Goal: Answer question/provide support: Share knowledge or assist other users

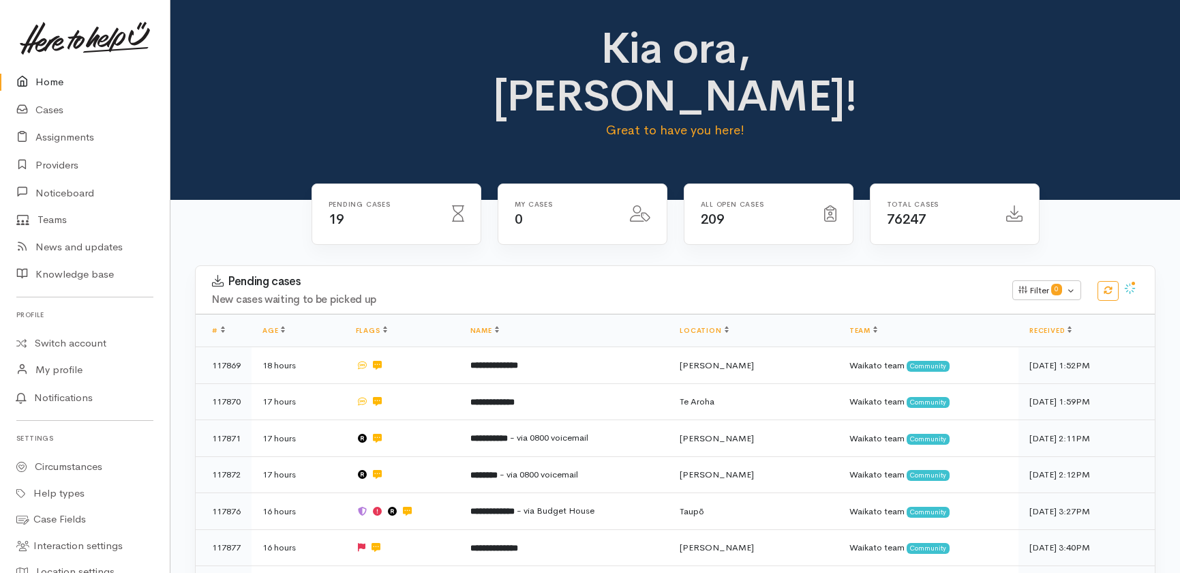
scroll to position [496, 0]
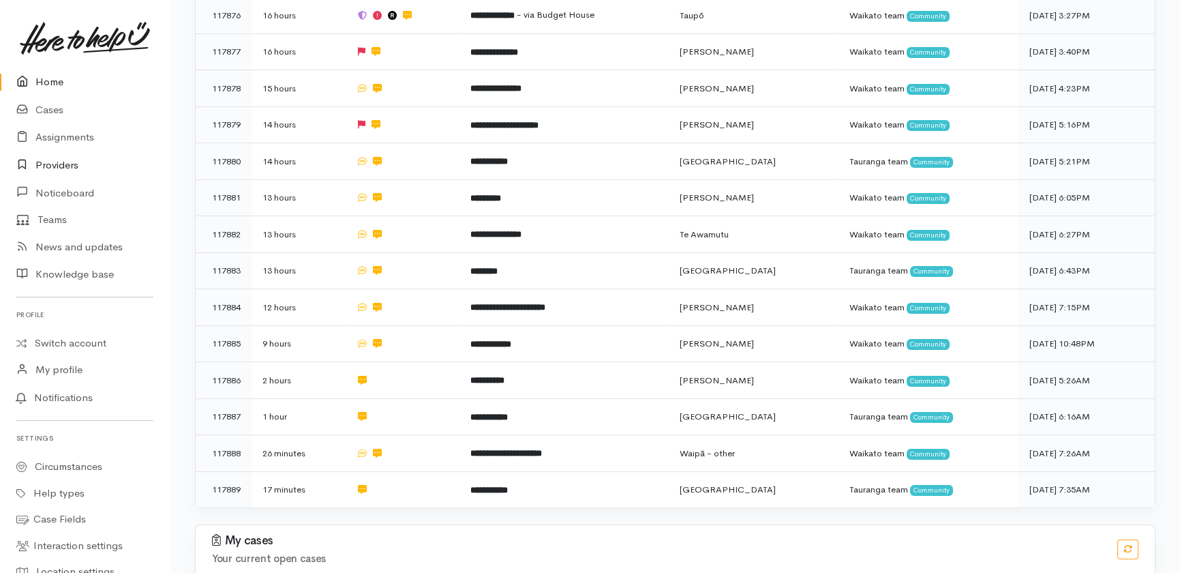
click at [64, 161] on link "Providers" at bounding box center [85, 165] width 170 height 28
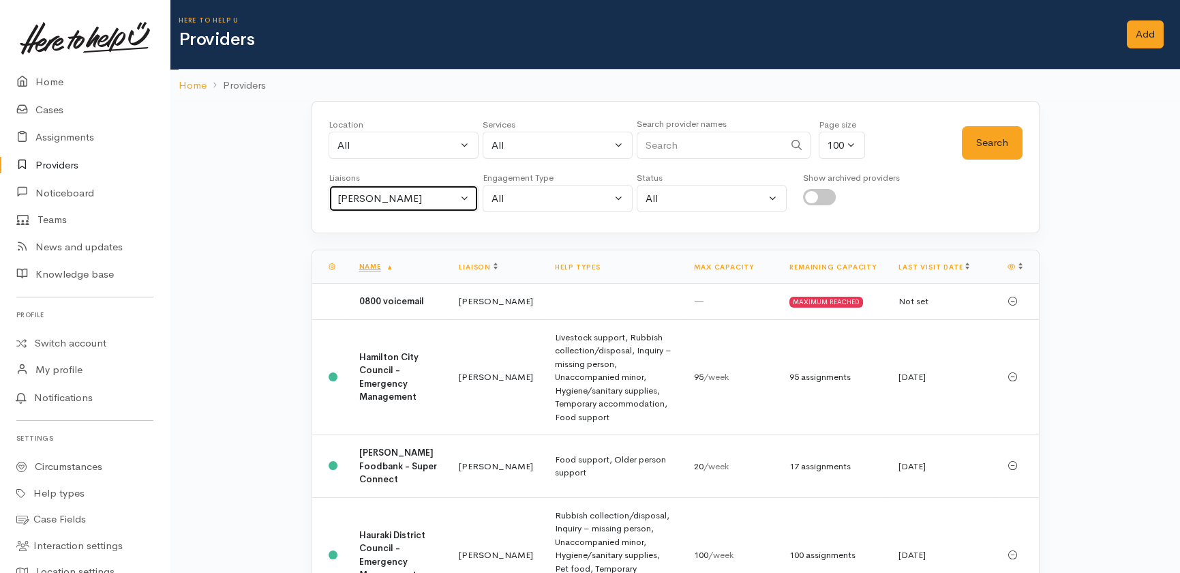
click at [426, 188] on button "Heather Moore" at bounding box center [404, 199] width 150 height 28
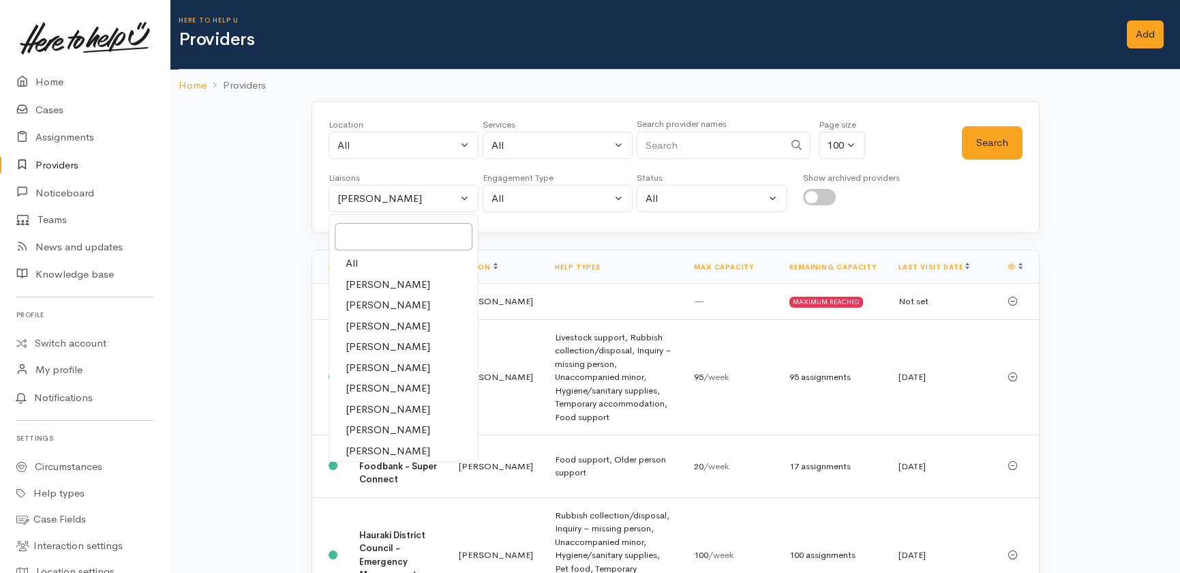
click at [350, 259] on span "All" at bounding box center [352, 264] width 12 height 16
select select "null"
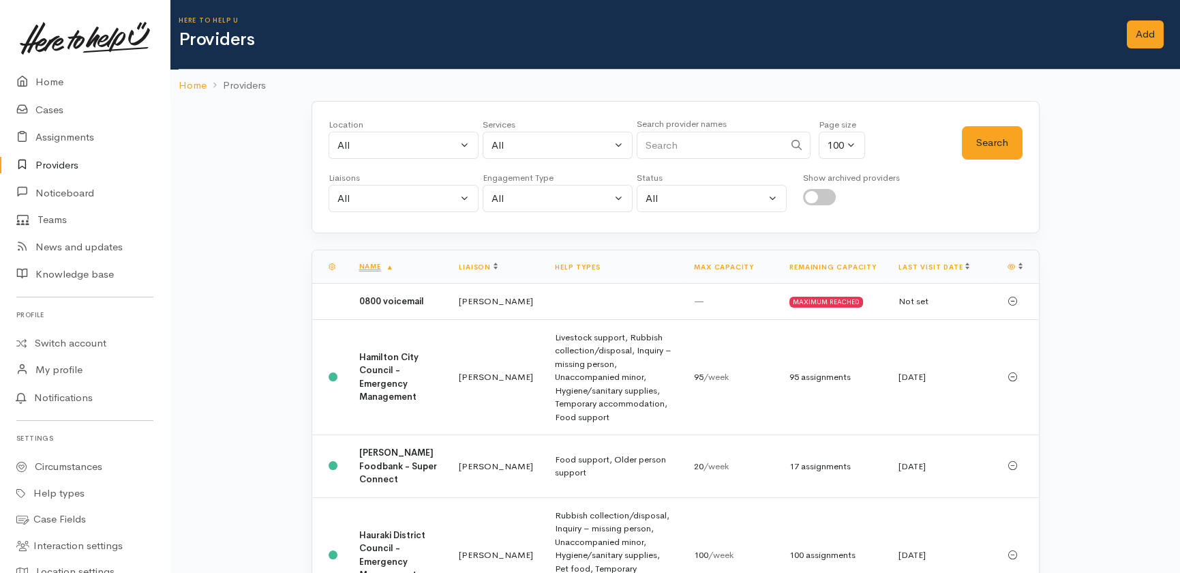
drag, startPoint x: 696, startPoint y: 143, endPoint x: 684, endPoint y: 127, distance: 19.5
click at [696, 143] on input "Search" at bounding box center [710, 146] width 147 height 28
type input "taup"
click at [986, 142] on button "Search" at bounding box center [992, 142] width 61 height 33
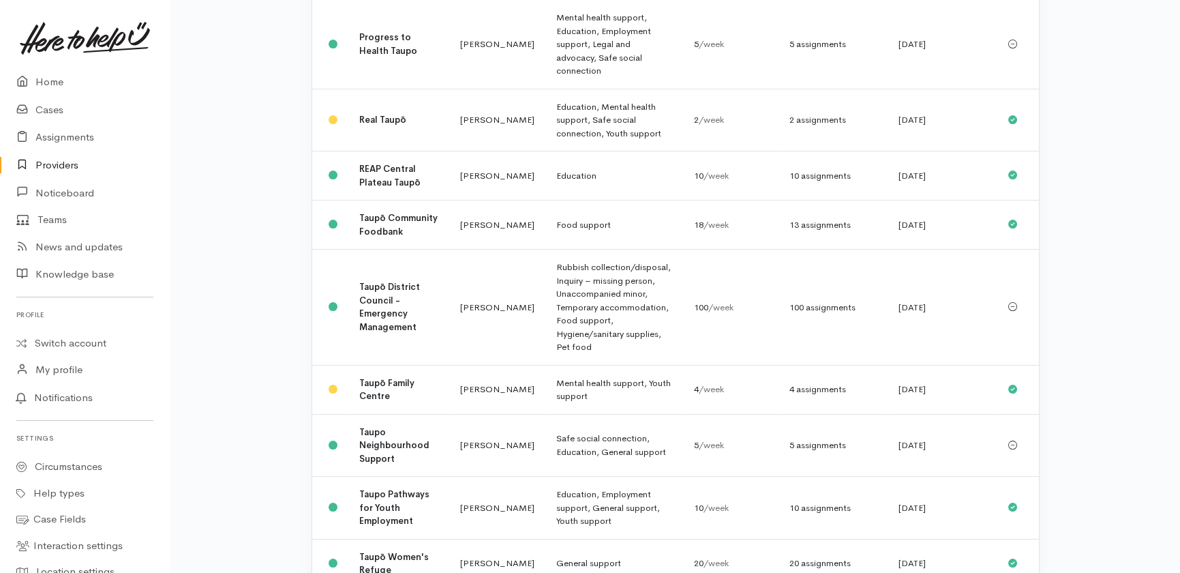
scroll to position [496, 0]
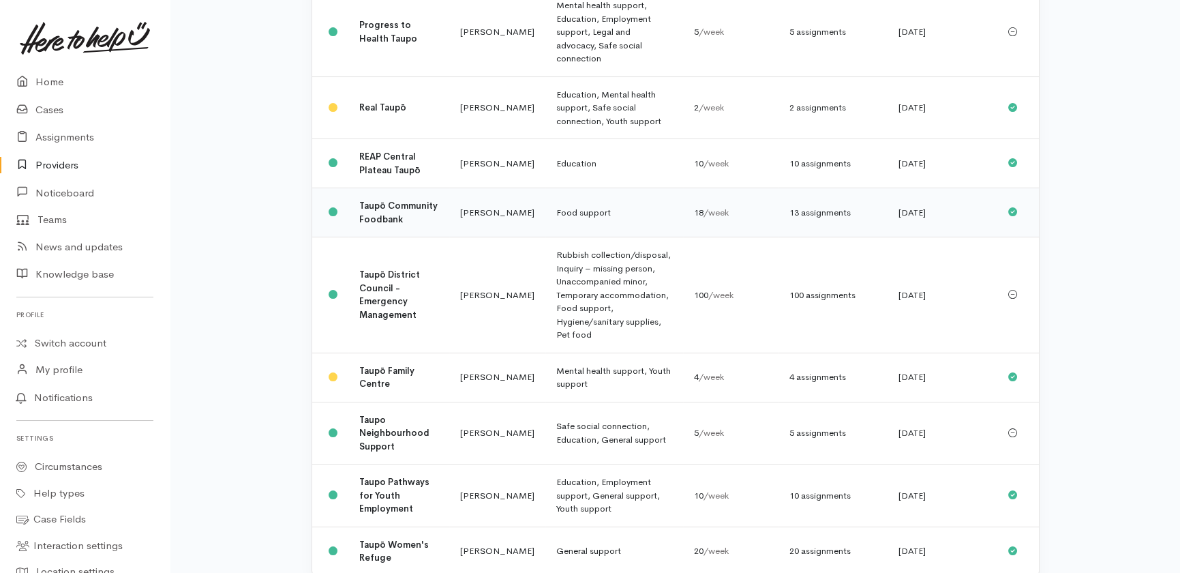
click at [367, 200] on b "Taupō Community Foodbank" at bounding box center [398, 212] width 78 height 25
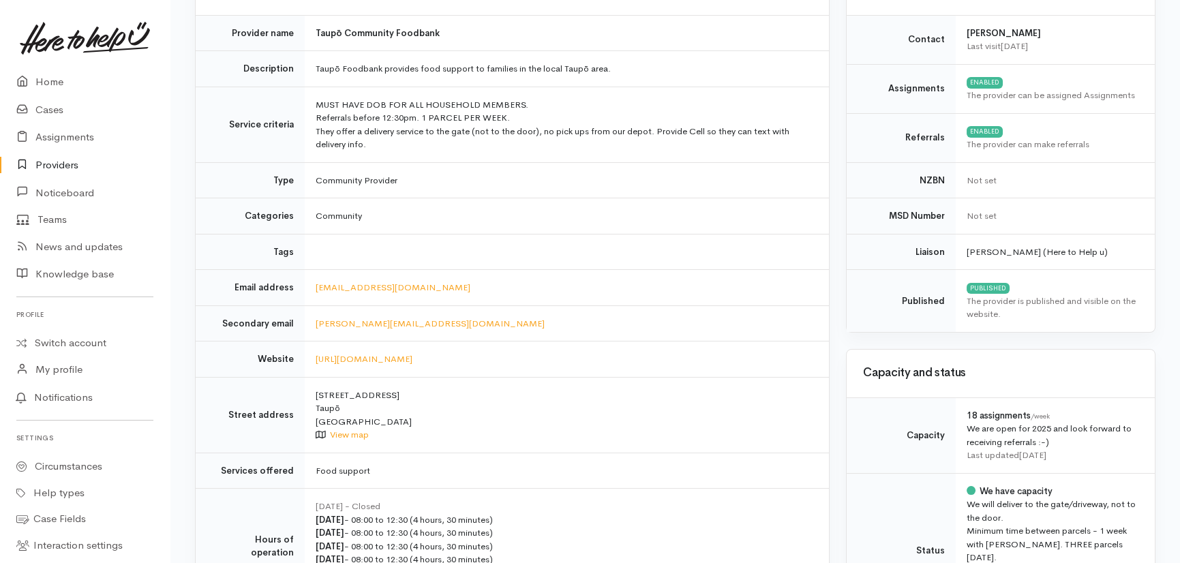
scroll to position [185, 0]
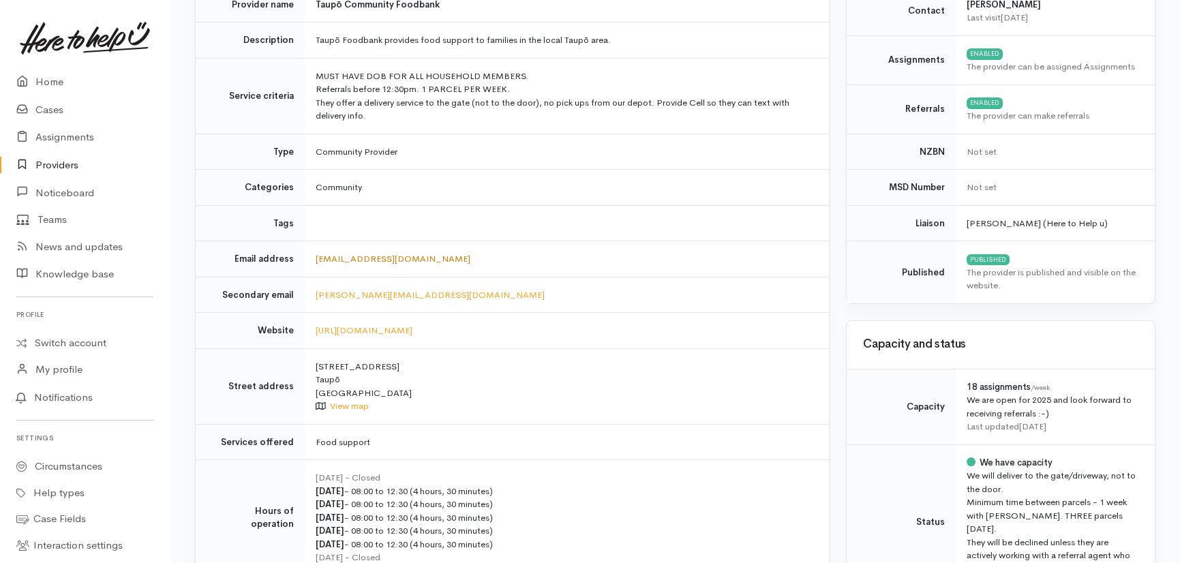
click at [371, 260] on link "foodbank@awhina.org.nz" at bounding box center [393, 259] width 155 height 12
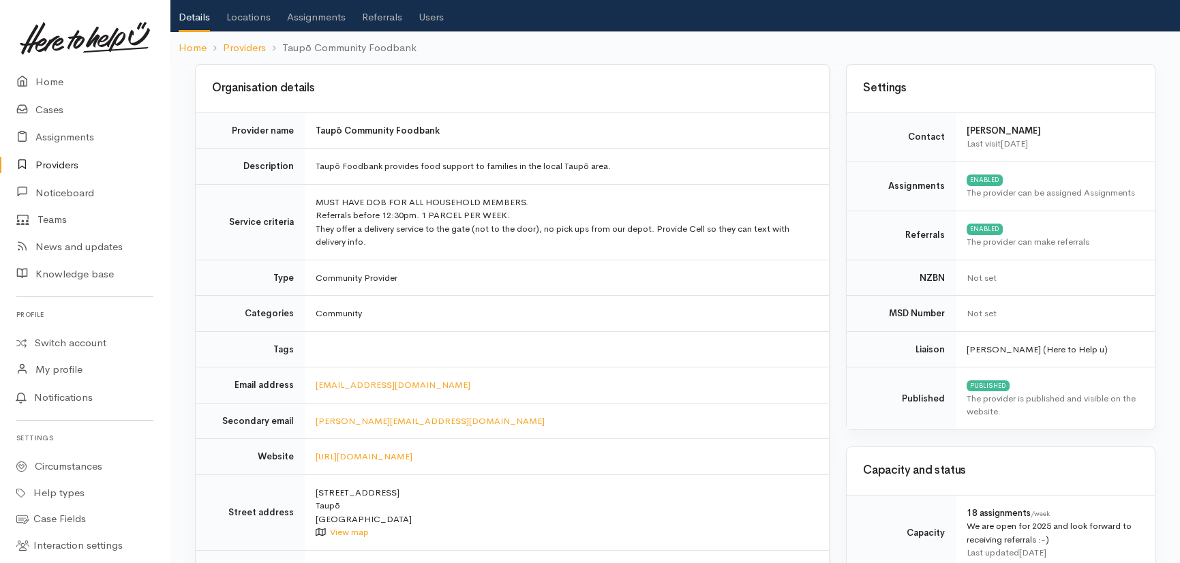
scroll to position [0, 0]
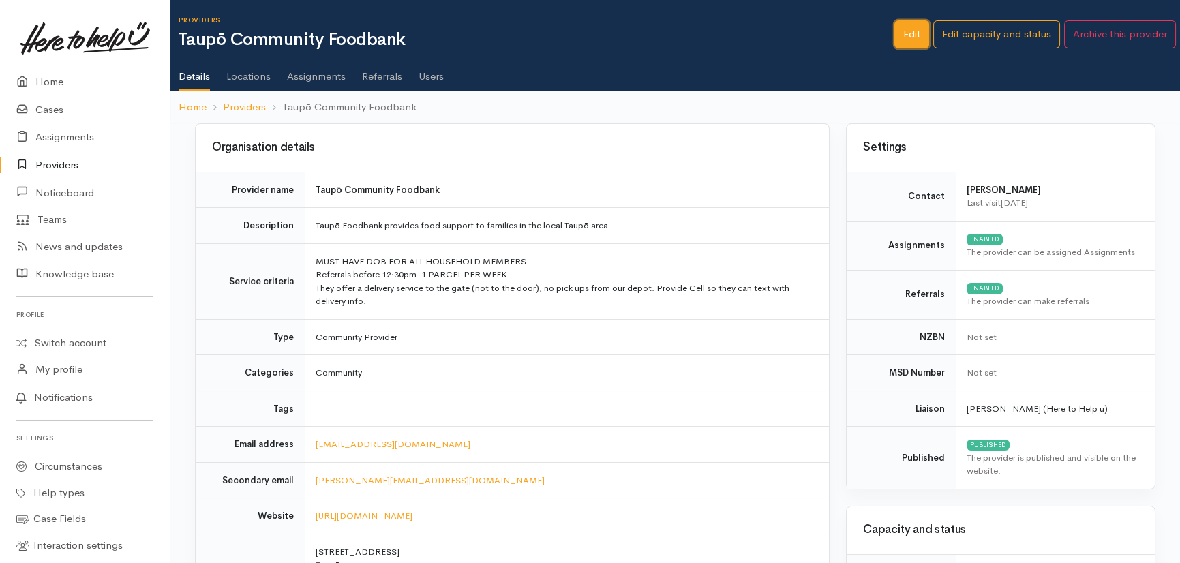
click at [911, 33] on link "Edit" at bounding box center [911, 34] width 35 height 28
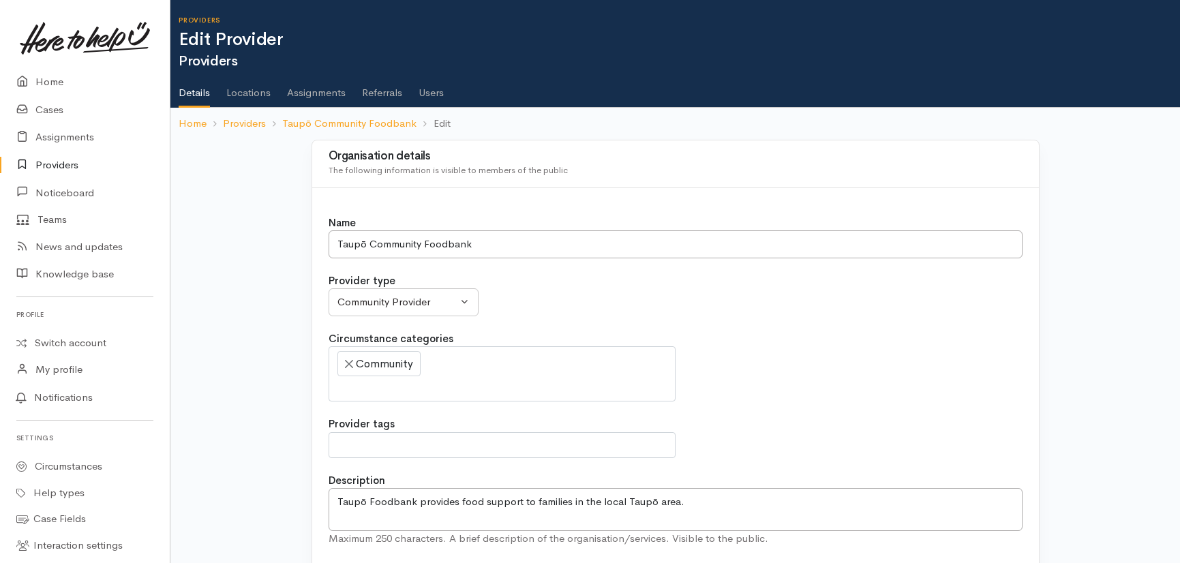
select select
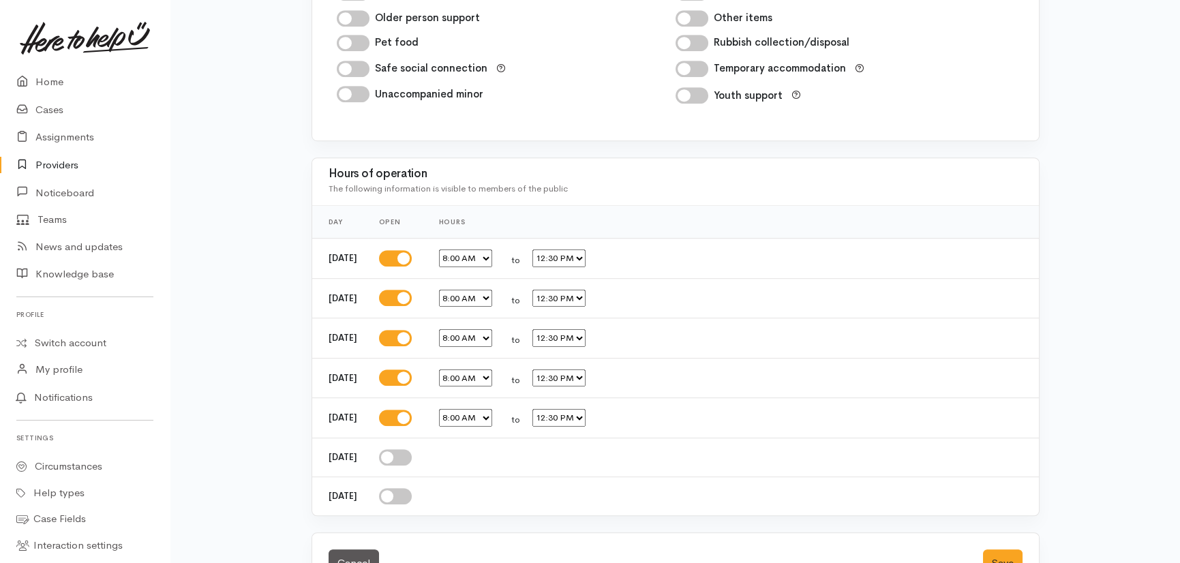
scroll to position [2375, 0]
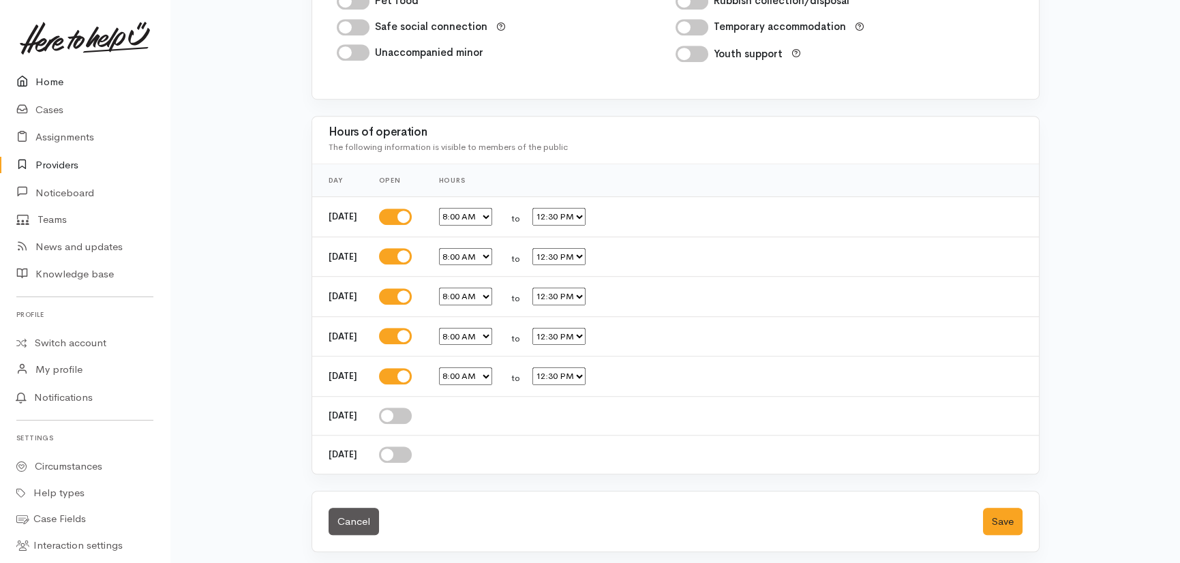
click at [49, 83] on link "Home" at bounding box center [85, 82] width 170 height 28
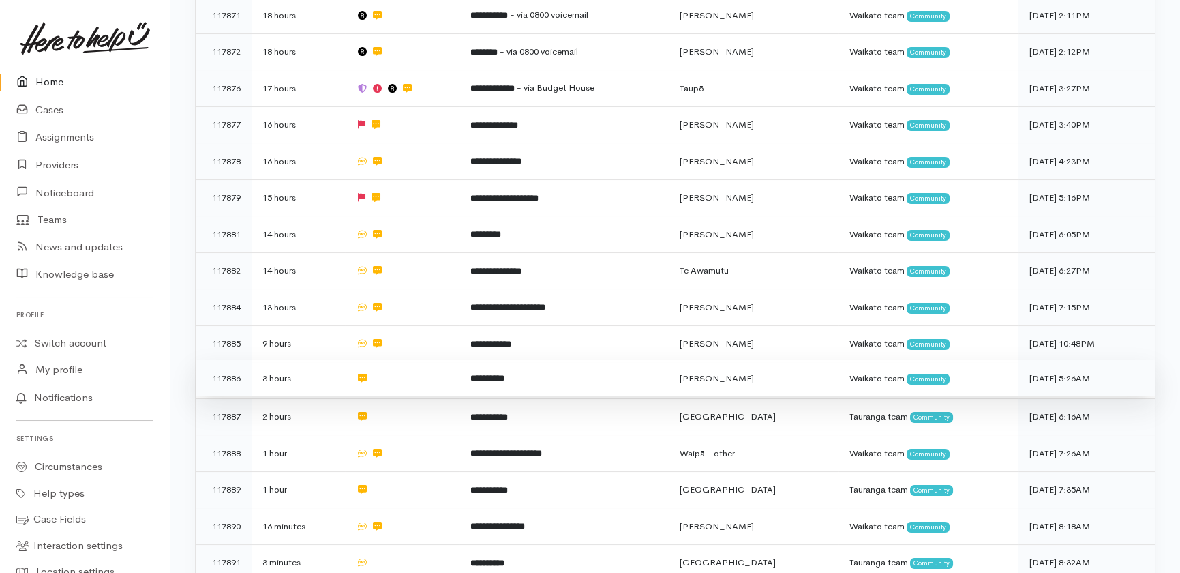
scroll to position [224, 0]
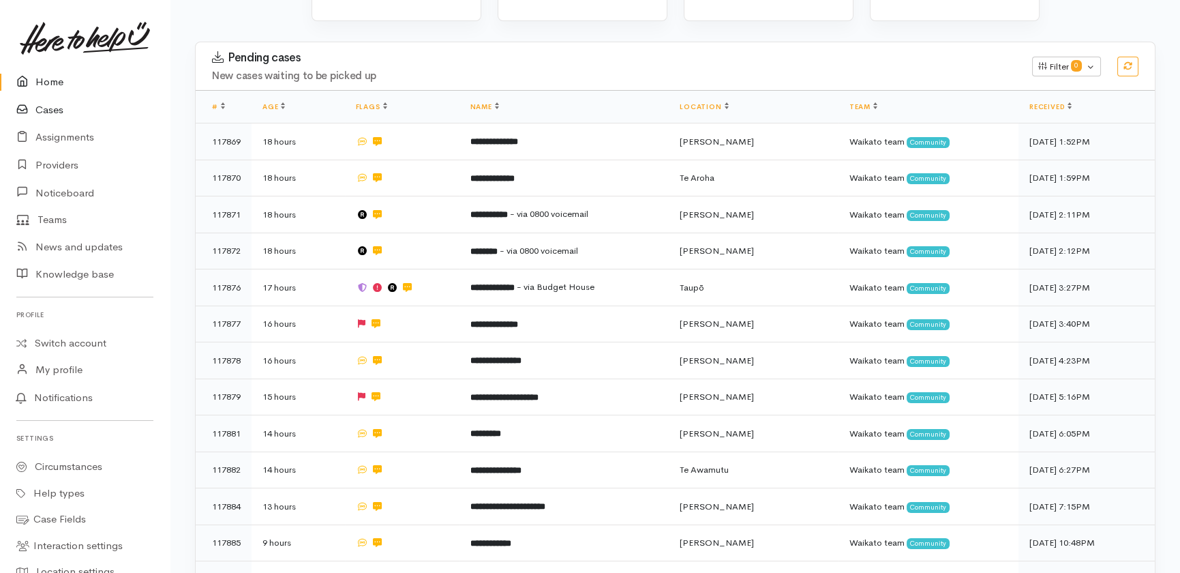
click at [47, 109] on link "Cases" at bounding box center [85, 110] width 170 height 28
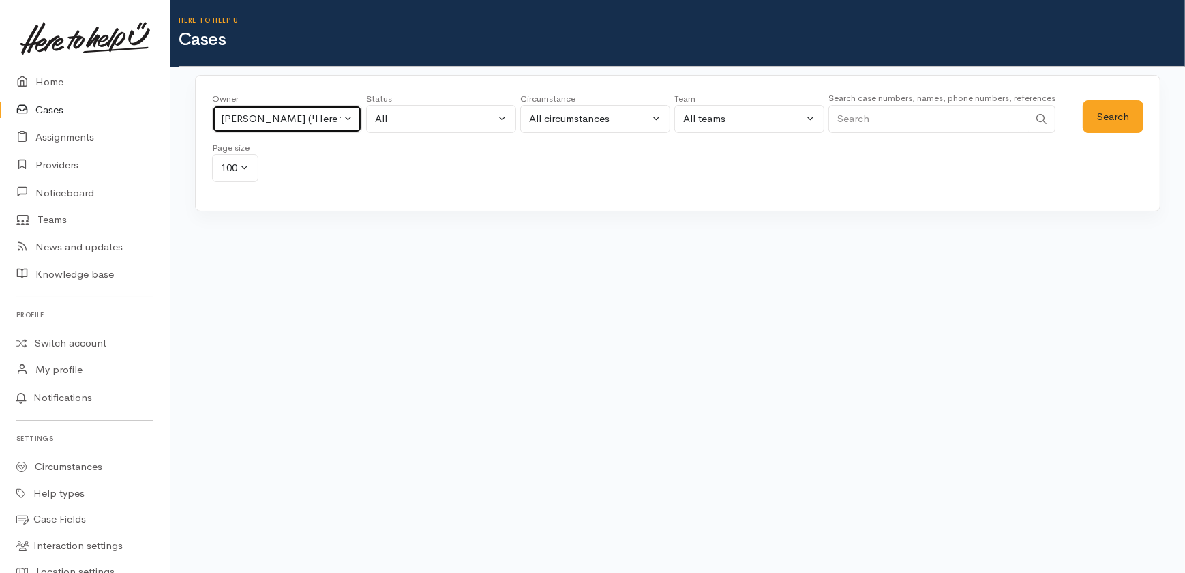
click at [353, 114] on button "Katarina Daly ('Here to help u')" at bounding box center [287, 119] width 150 height 28
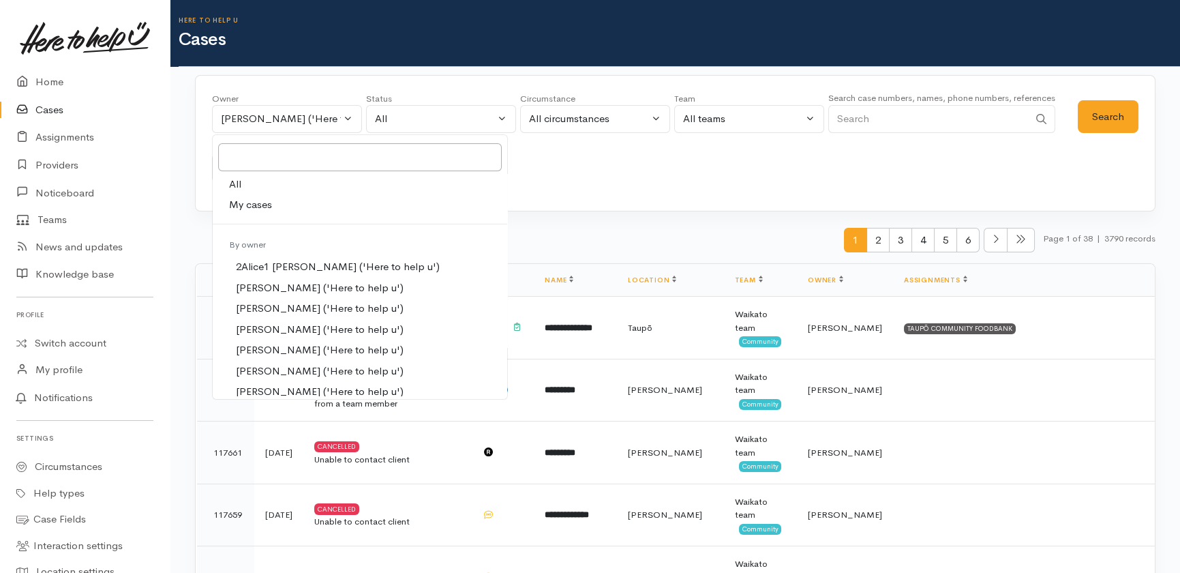
drag, startPoint x: 234, startPoint y: 178, endPoint x: 566, endPoint y: 162, distance: 332.3
click at [237, 179] on span "All" at bounding box center [235, 185] width 12 height 16
select select "-1"
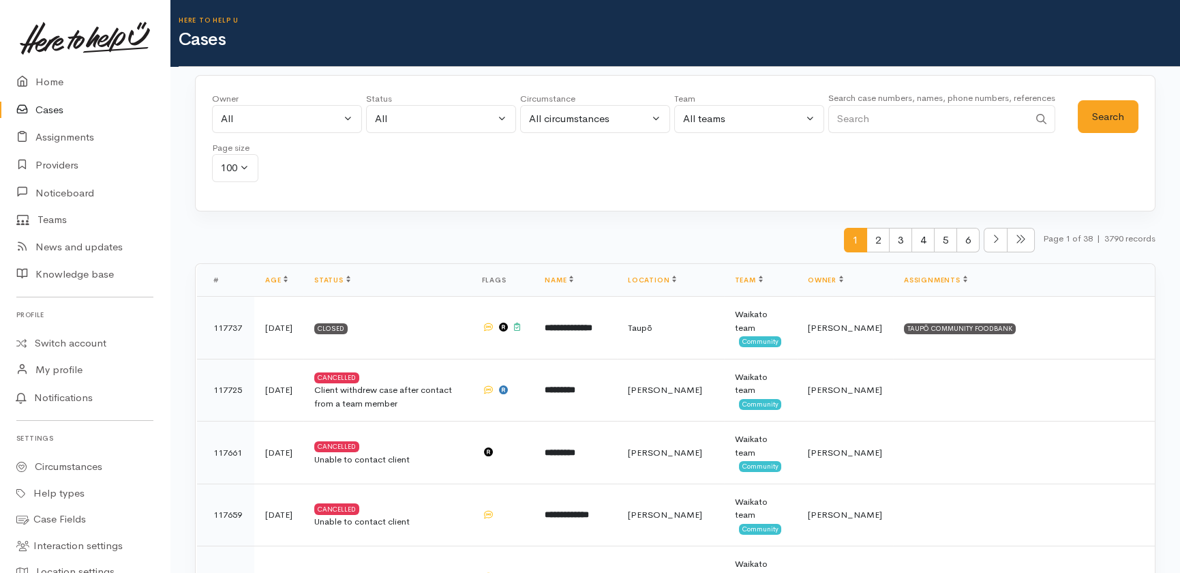
click at [922, 116] on input "Search" at bounding box center [928, 119] width 200 height 28
type input "117223"
click at [1101, 119] on button "Search" at bounding box center [1108, 116] width 61 height 33
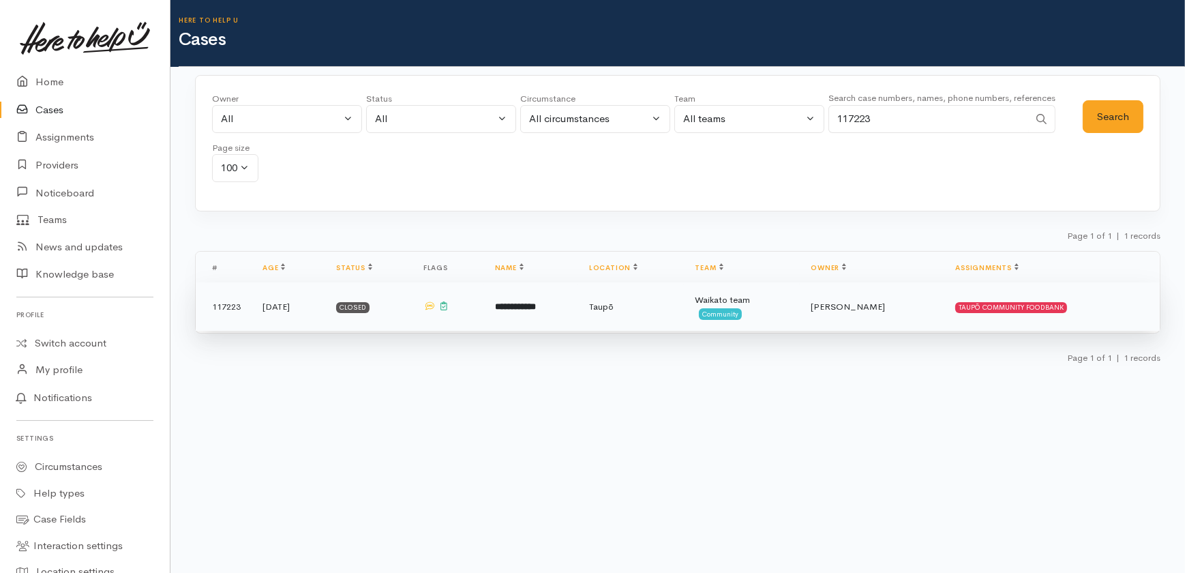
click at [872, 306] on span "Kyleigh Pike" at bounding box center [847, 307] width 74 height 12
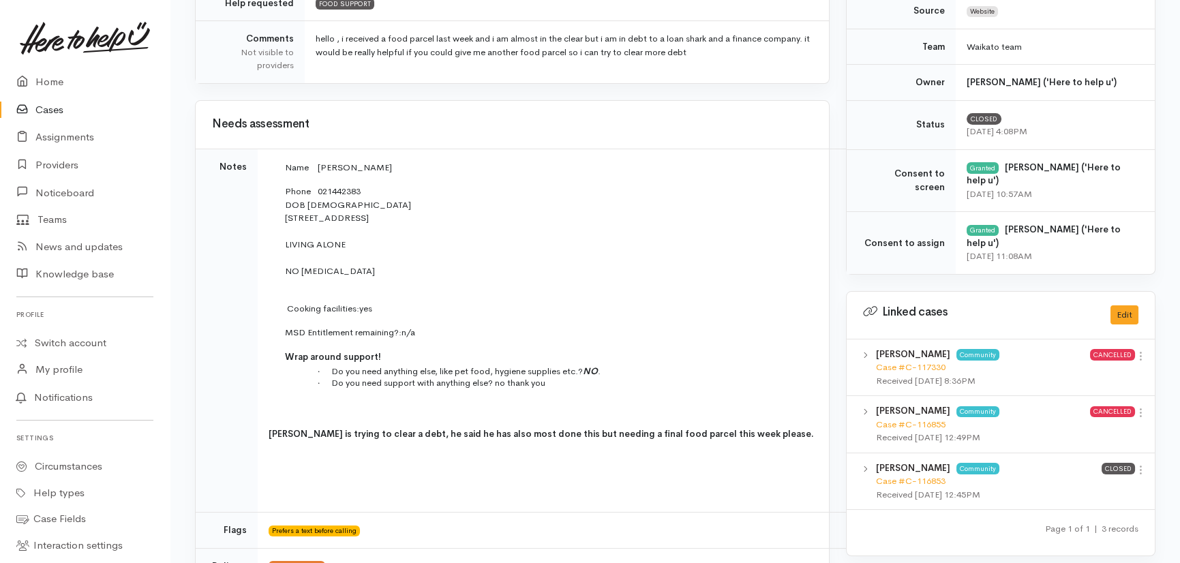
scroll to position [433, 0]
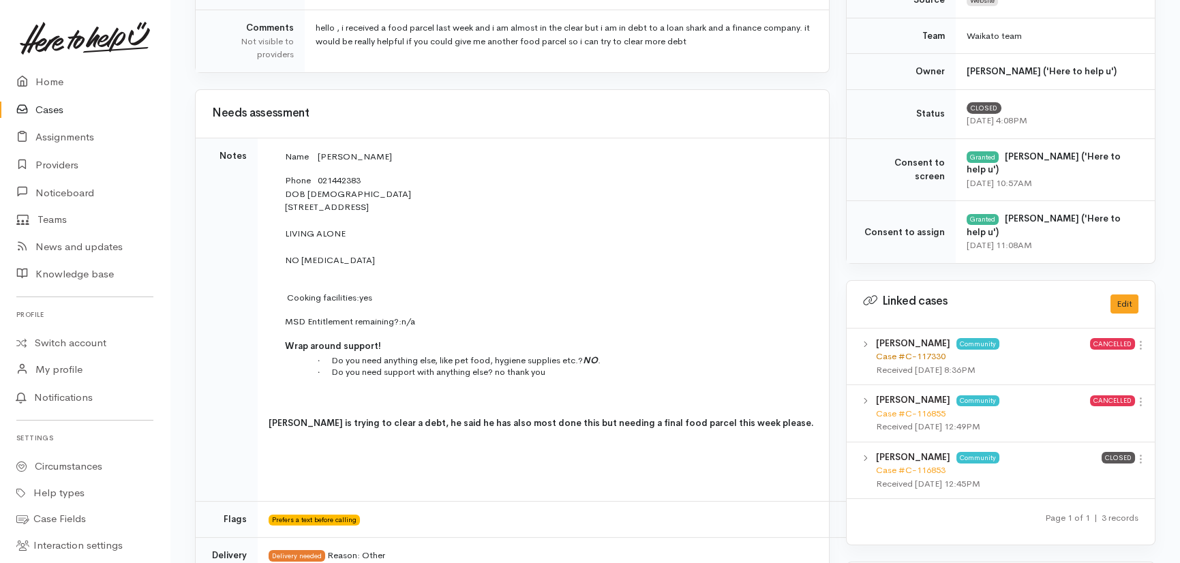
click at [921, 350] on link "Case #C-117330" at bounding box center [911, 356] width 70 height 12
click at [55, 110] on link "Cases" at bounding box center [85, 110] width 170 height 28
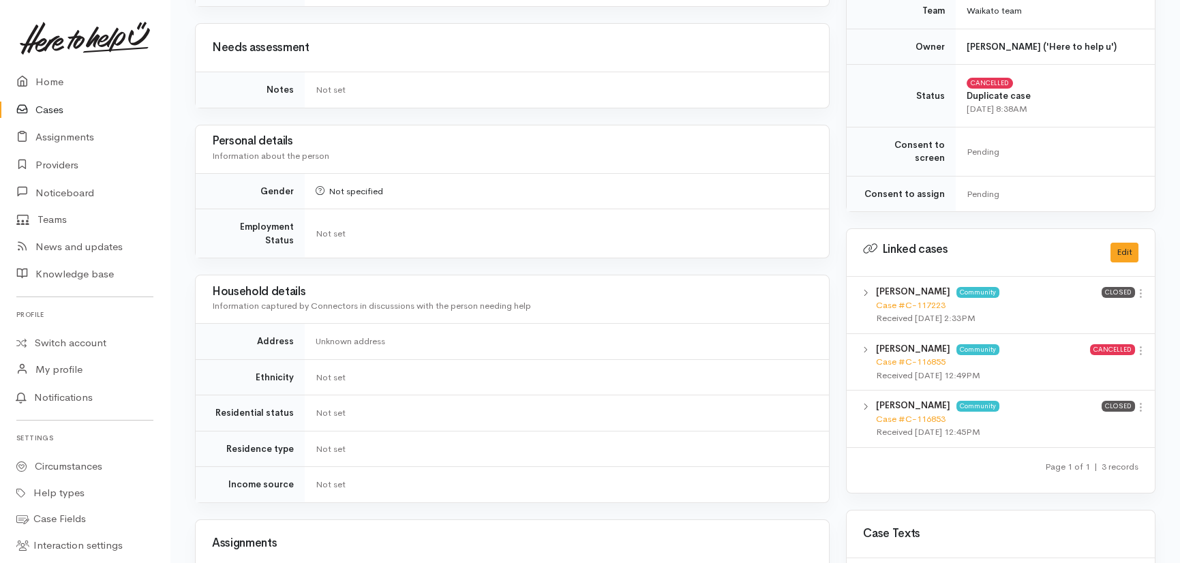
scroll to position [438, 0]
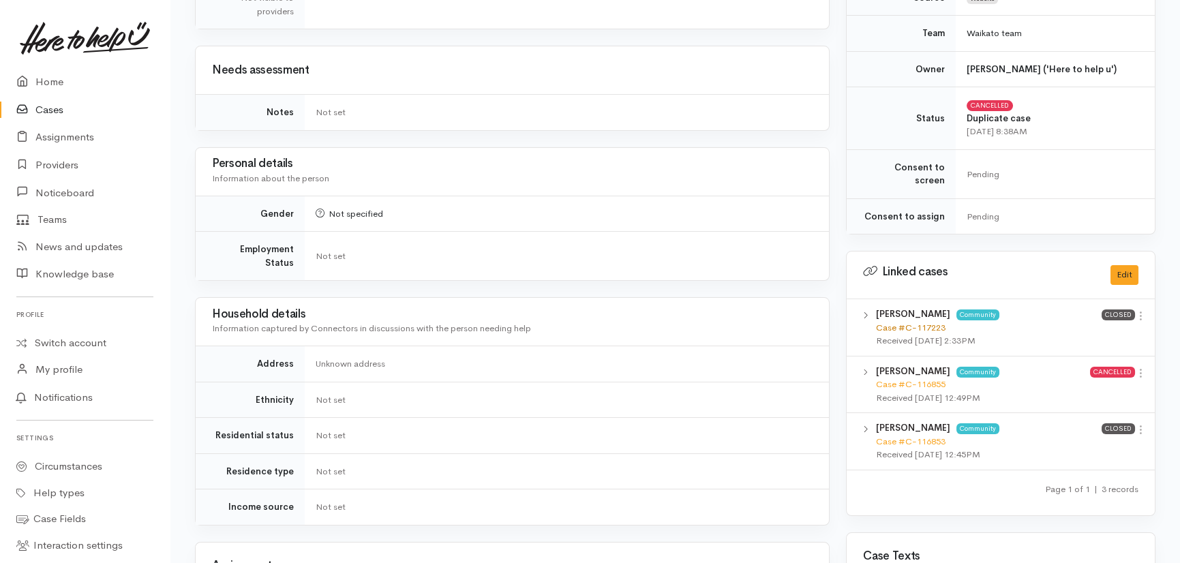
click at [924, 322] on link "Case #C-117223" at bounding box center [911, 328] width 70 height 12
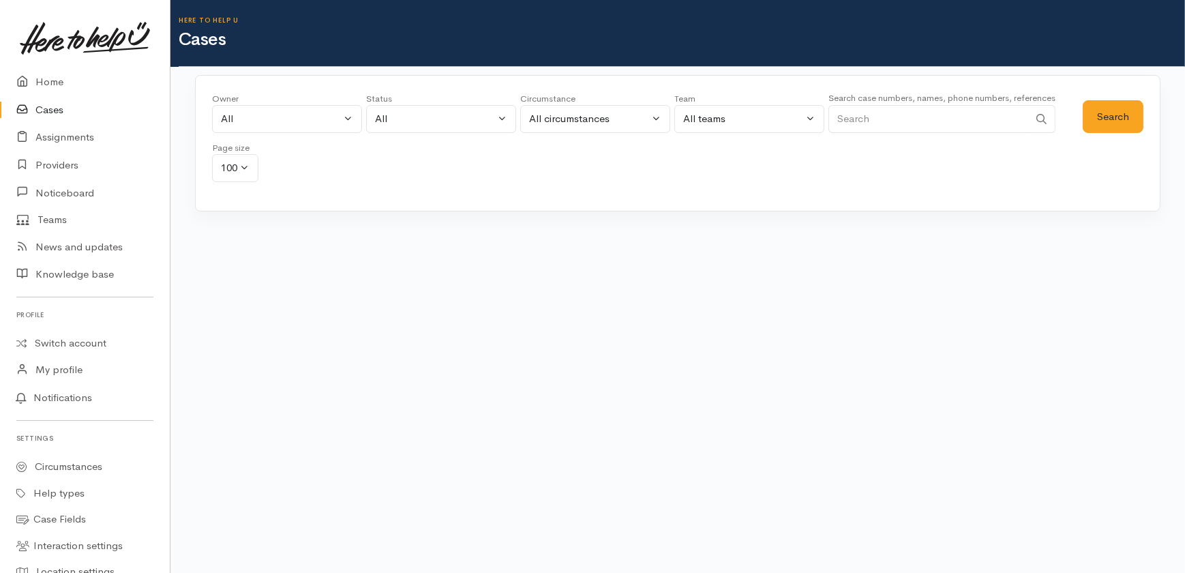
click at [856, 121] on input "Search" at bounding box center [928, 119] width 200 height 28
type input "117312"
click at [1125, 113] on button "Search" at bounding box center [1112, 116] width 61 height 33
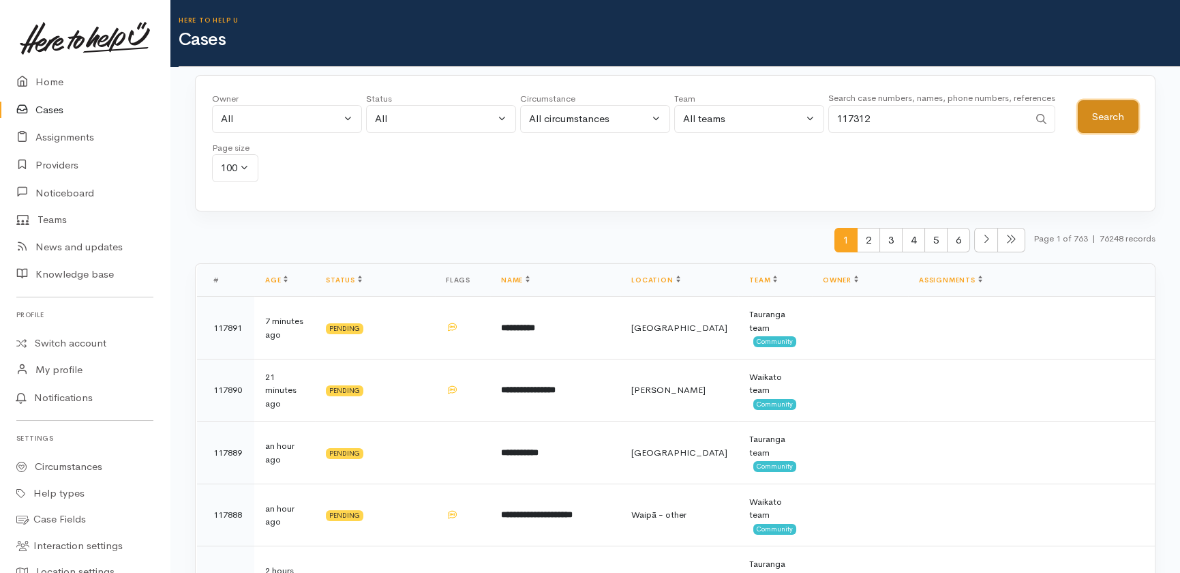
drag, startPoint x: 1104, startPoint y: 115, endPoint x: 1097, endPoint y: 118, distance: 7.3
click at [1104, 115] on button "Search" at bounding box center [1108, 116] width 61 height 33
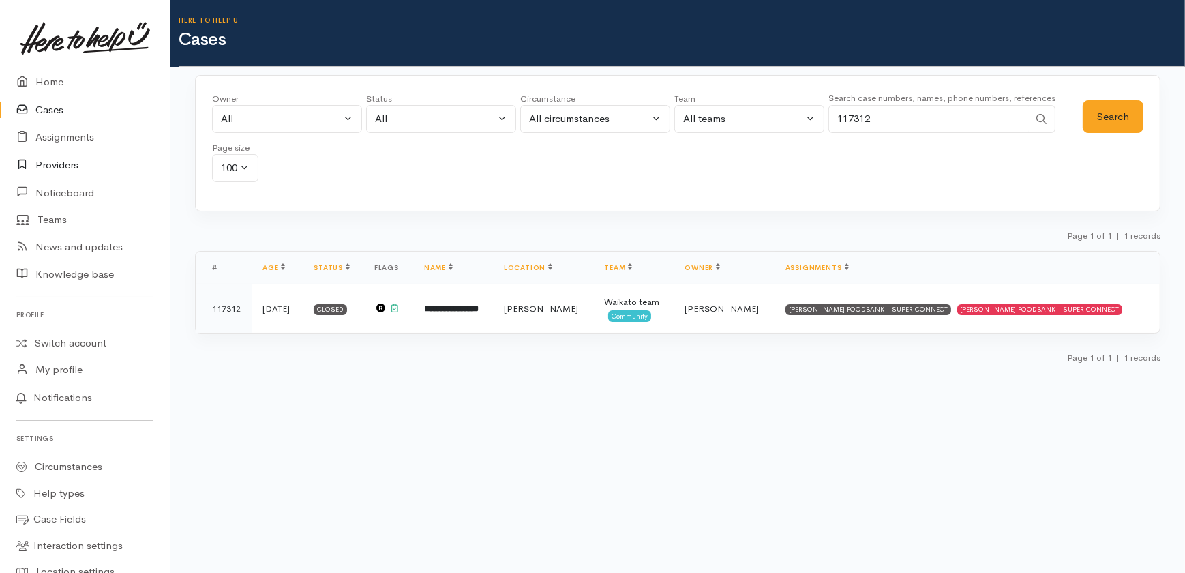
click at [49, 163] on link "Providers" at bounding box center [85, 165] width 170 height 28
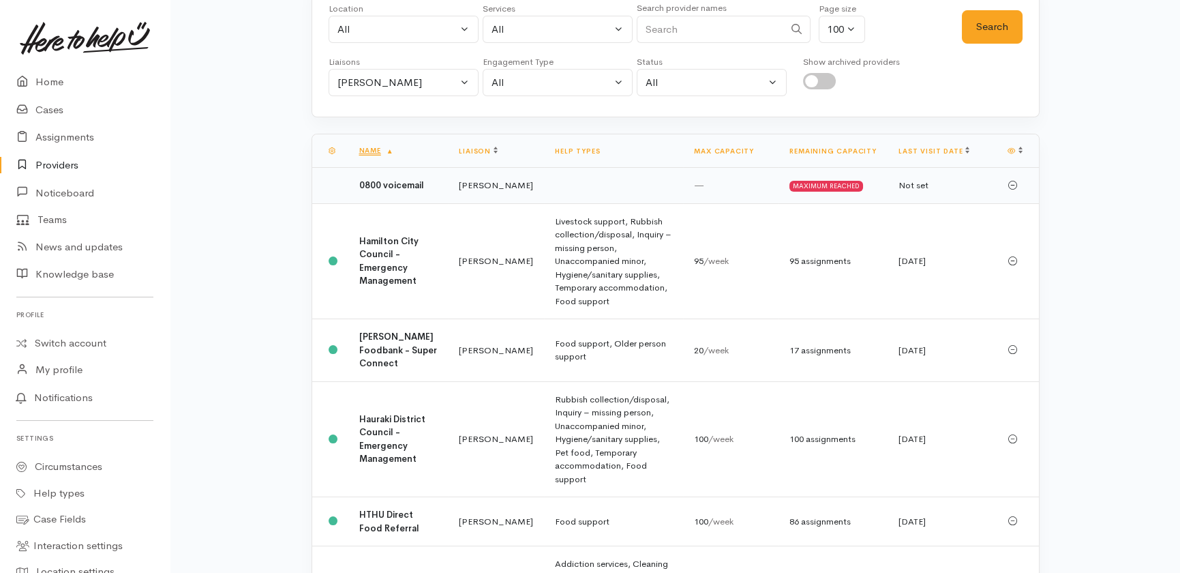
scroll to position [123, 0]
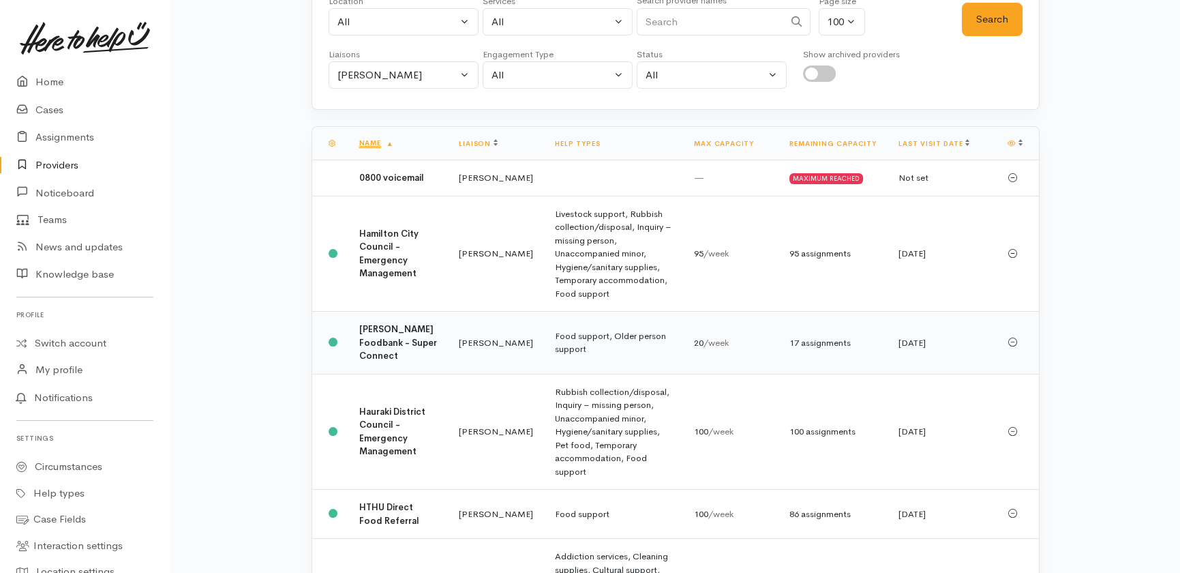
click at [361, 360] on td "[PERSON_NAME] Foodbank - Super Connect" at bounding box center [398, 342] width 100 height 63
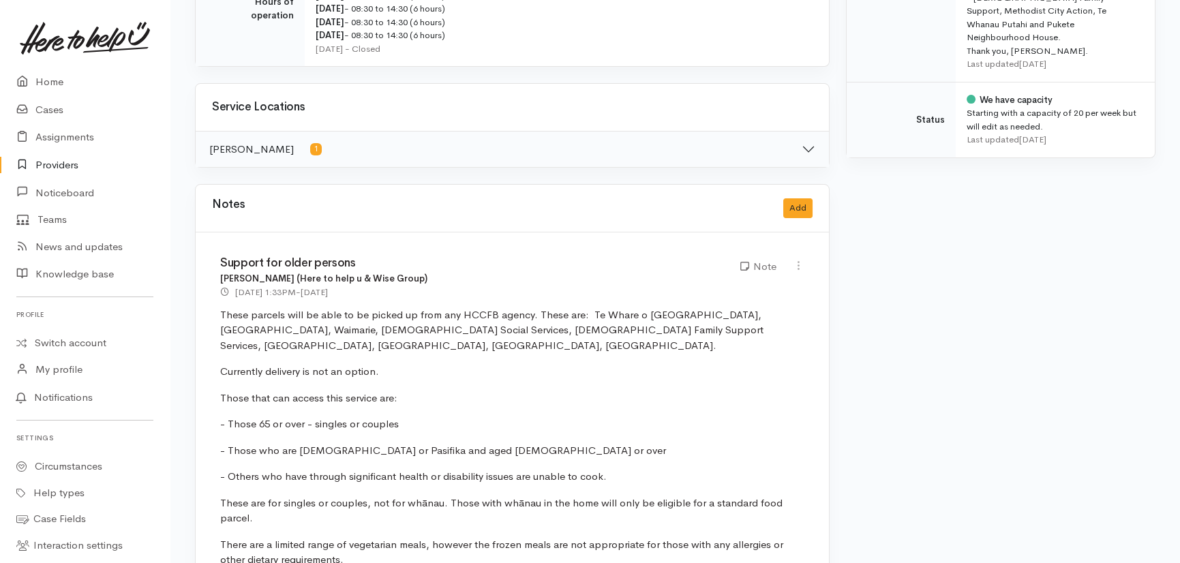
scroll to position [682, 0]
click at [795, 198] on button "Add" at bounding box center [797, 208] width 29 height 20
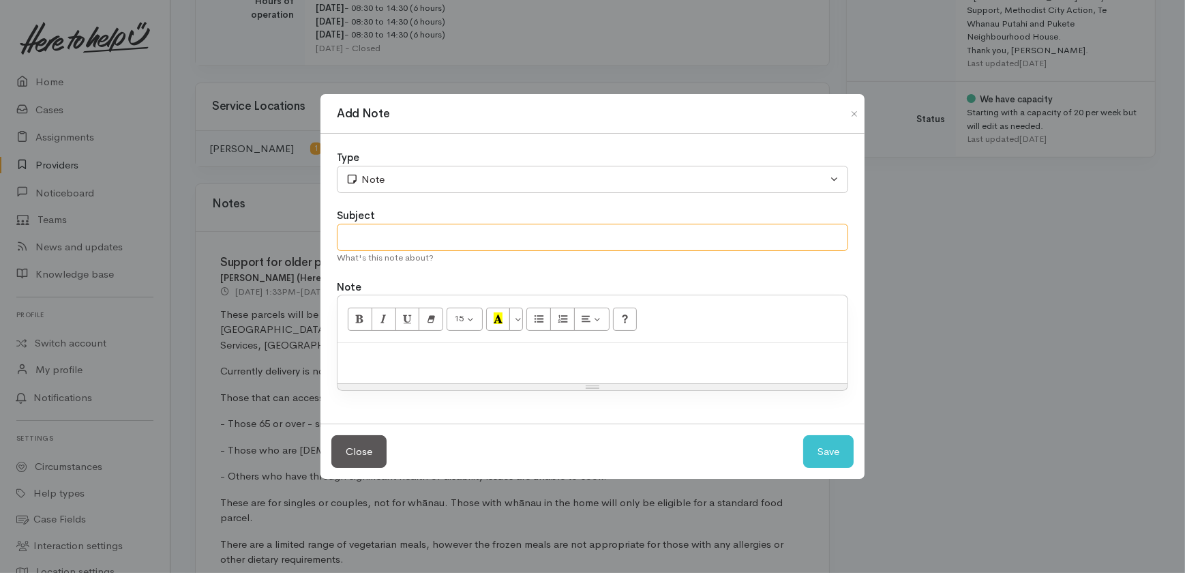
click at [416, 234] on input "text" at bounding box center [592, 238] width 511 height 28
type input "C"
drag, startPoint x: 852, startPoint y: 114, endPoint x: 822, endPoint y: 141, distance: 40.5
click at [852, 115] on button "Close" at bounding box center [854, 114] width 22 height 16
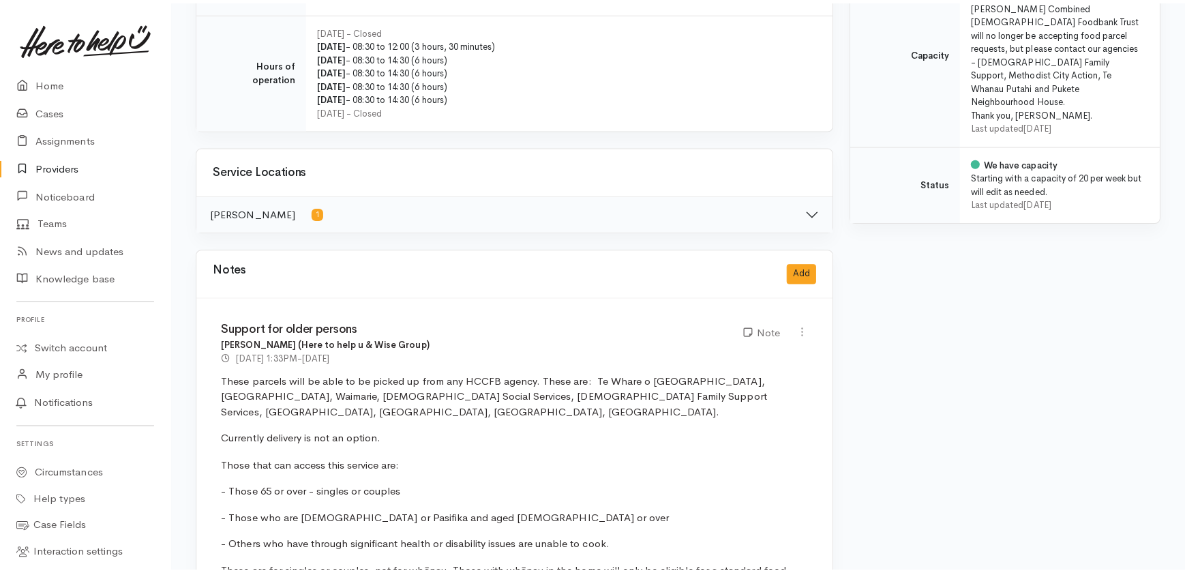
scroll to position [558, 0]
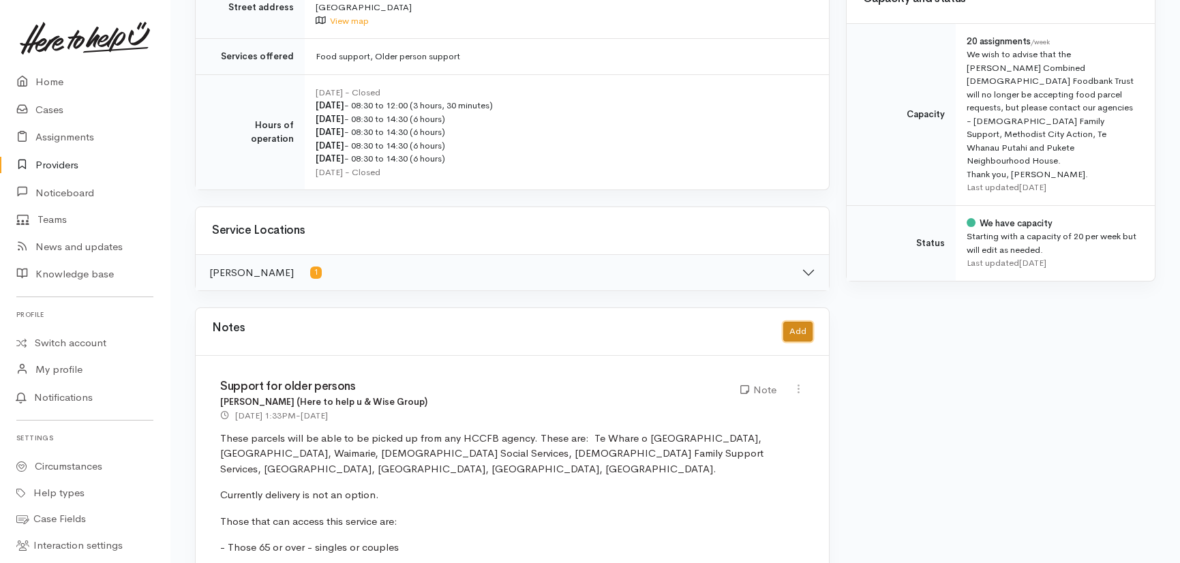
click at [805, 322] on button "Add" at bounding box center [797, 332] width 29 height 20
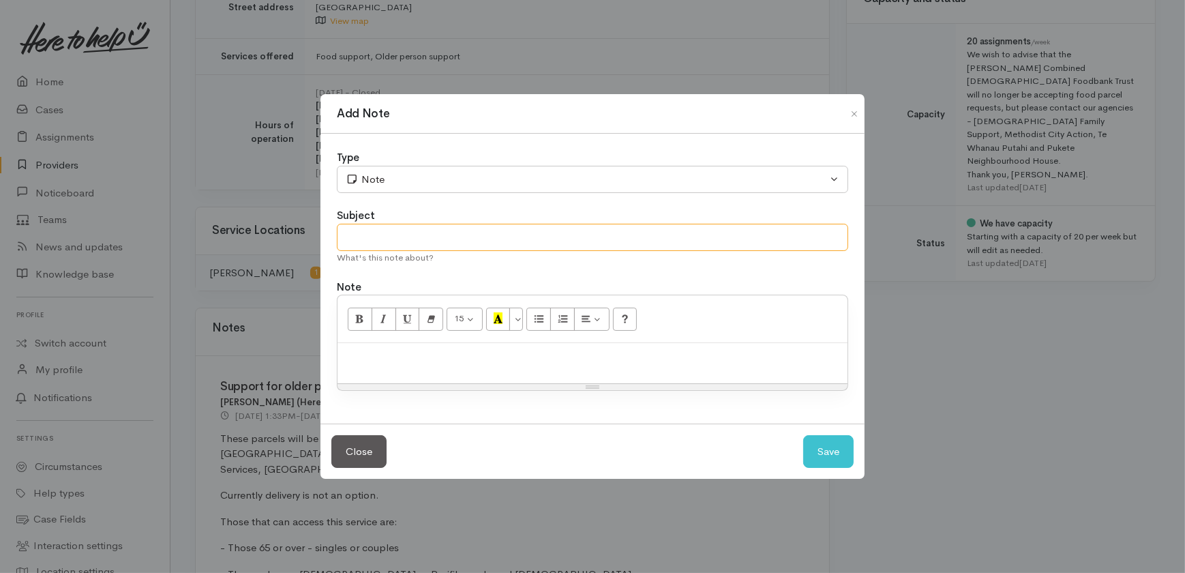
click at [404, 241] on input "text" at bounding box center [592, 238] width 511 height 28
type input "Super Connect process"
click at [393, 344] on div at bounding box center [592, 363] width 510 height 40
paste div
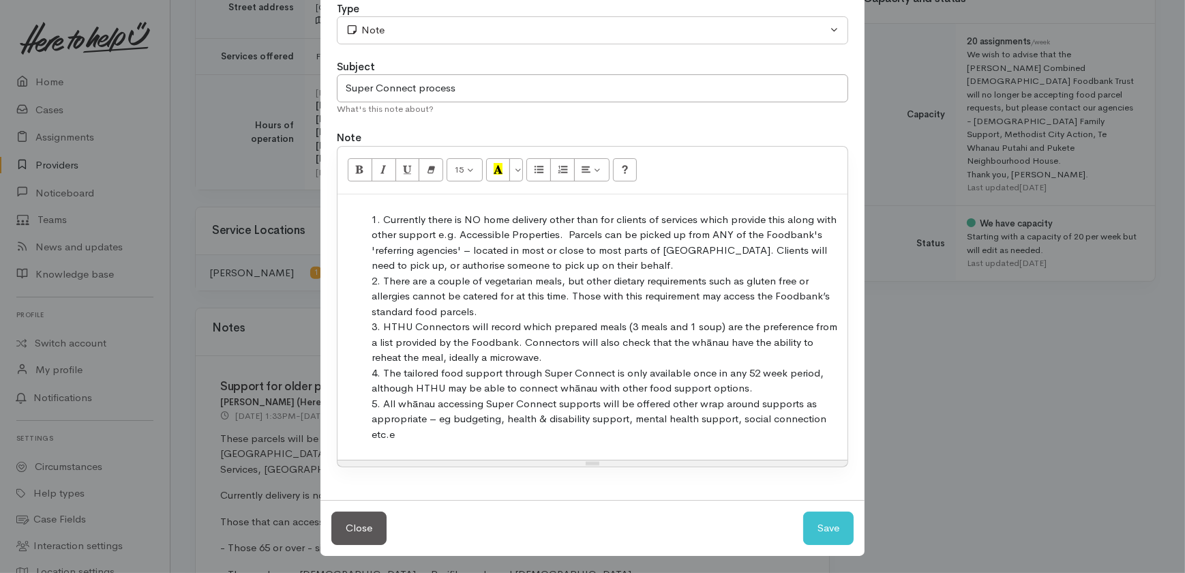
scroll to position [76, 0]
drag, startPoint x: 412, startPoint y: 430, endPoint x: 427, endPoint y: 426, distance: 14.9
click at [414, 430] on li "All whānau accessing Super Connect supports will be offered other wrap around s…" at bounding box center [605, 418] width 469 height 46
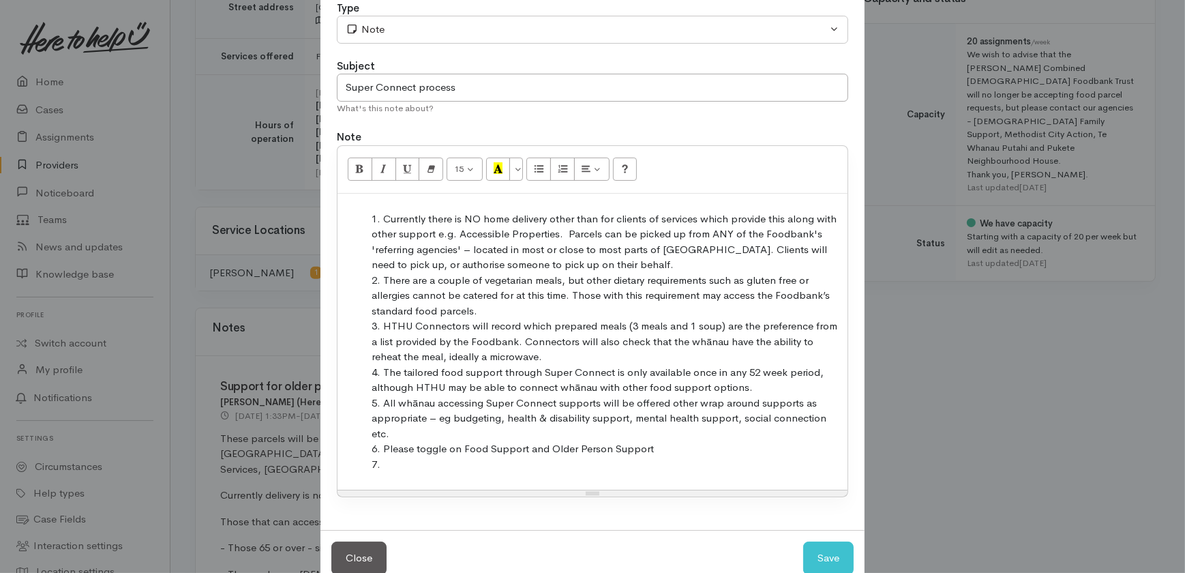
click at [663, 451] on li "Please toggle on Food Support and Older Person Support" at bounding box center [605, 449] width 469 height 16
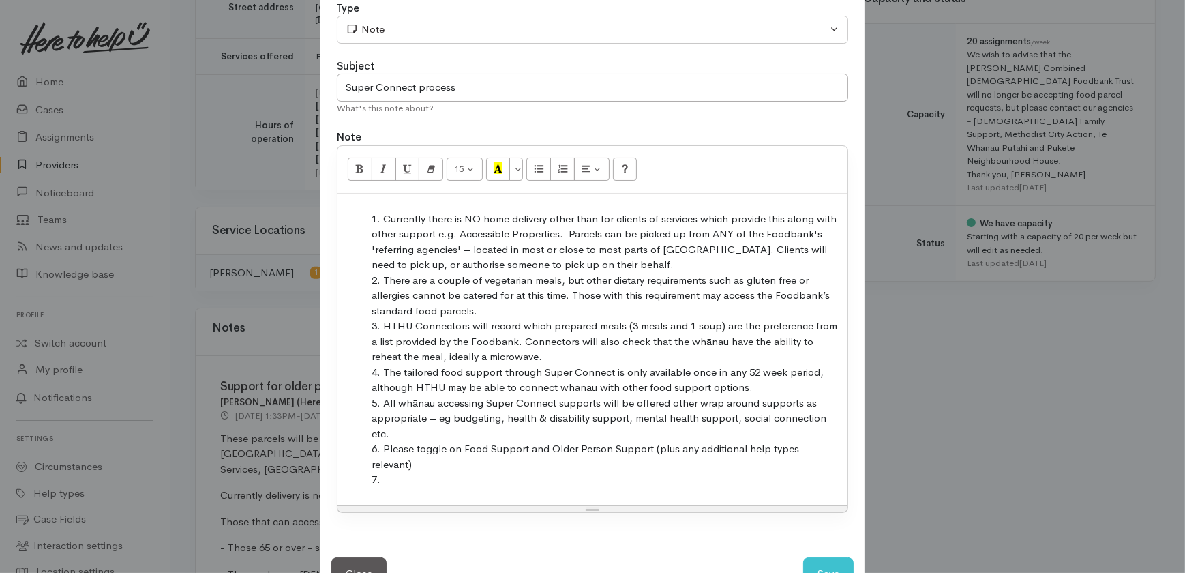
click at [410, 472] on li at bounding box center [605, 480] width 469 height 16
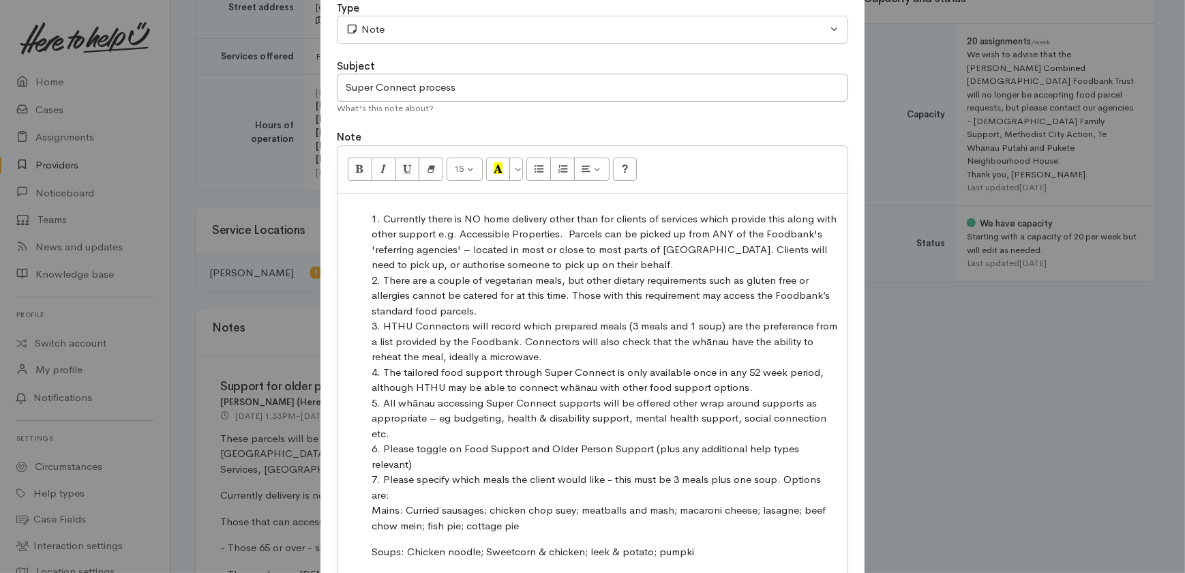
drag, startPoint x: 406, startPoint y: 480, endPoint x: 476, endPoint y: 483, distance: 70.3
click at [426, 483] on li "Please specify which meals the client would like - this must be 3 meals plus on…" at bounding box center [605, 516] width 469 height 88
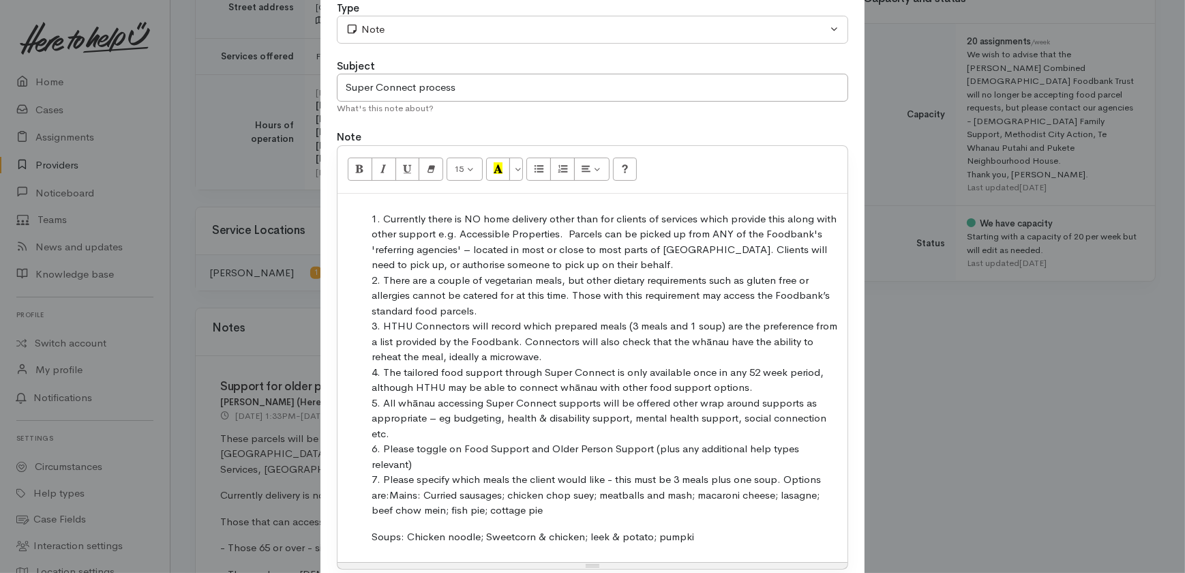
click at [543, 494] on li "Please specify which meals the client would like - this must be 3 meals plus on…" at bounding box center [605, 508] width 469 height 72
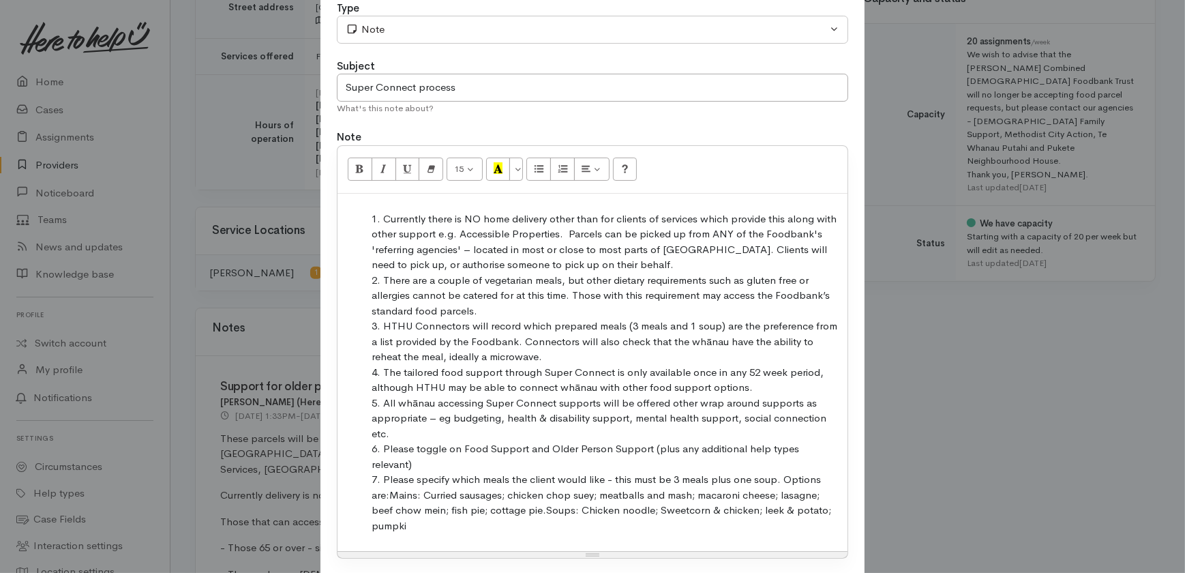
drag, startPoint x: 413, startPoint y: 511, endPoint x: 602, endPoint y: 477, distance: 191.9
click at [416, 511] on li "Please specify which meals the client would like - this must be 3 meals plus on…" at bounding box center [605, 502] width 469 height 61
drag, startPoint x: 598, startPoint y: 260, endPoint x: 624, endPoint y: 254, distance: 27.3
click at [598, 260] on li "Currently there is NO home delivery other than for clients of services which pr…" at bounding box center [605, 241] width 469 height 61
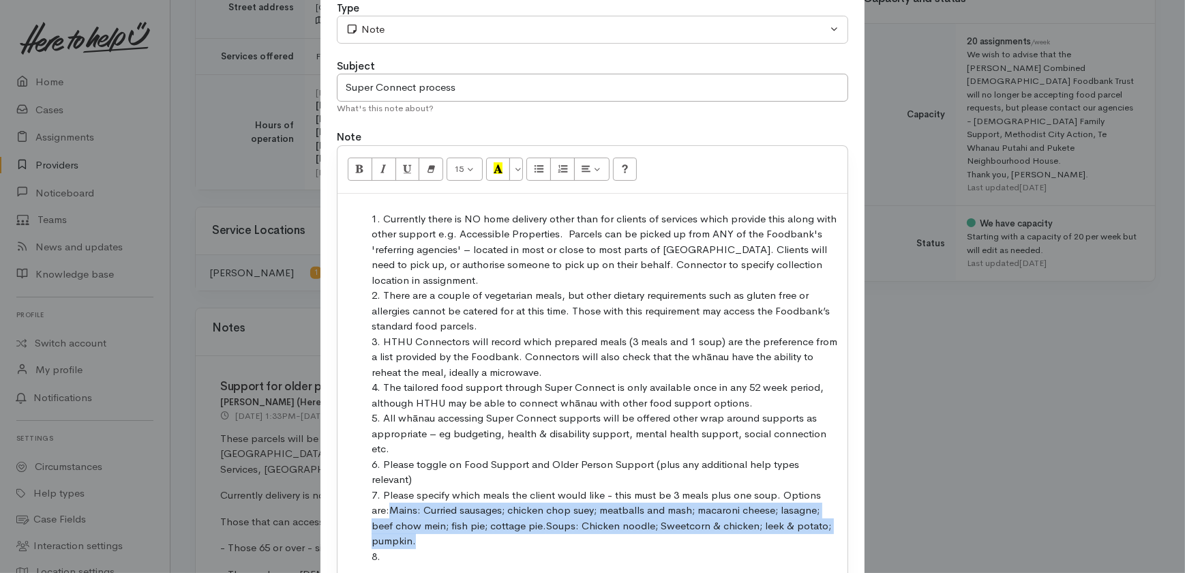
drag, startPoint x: 423, startPoint y: 524, endPoint x: 393, endPoint y: 491, distance: 44.9
click at [393, 491] on li "Please specify which meals the client would like - this must be 3 meals plus on…" at bounding box center [605, 517] width 469 height 61
copy li "Mains: Curried sausages; chicken chop suey; meatballs and mash; macaroni cheese…"
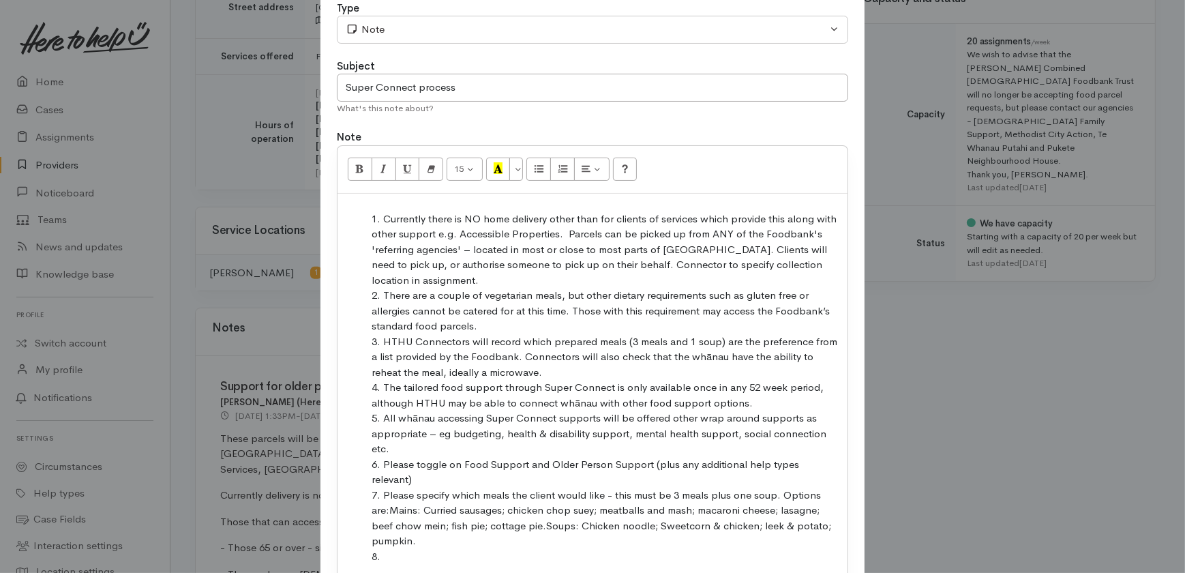
click at [532, 366] on li "HTHU Connectors will record which prepared meals (3 meals and 1 soup) are the p…" at bounding box center [605, 357] width 469 height 46
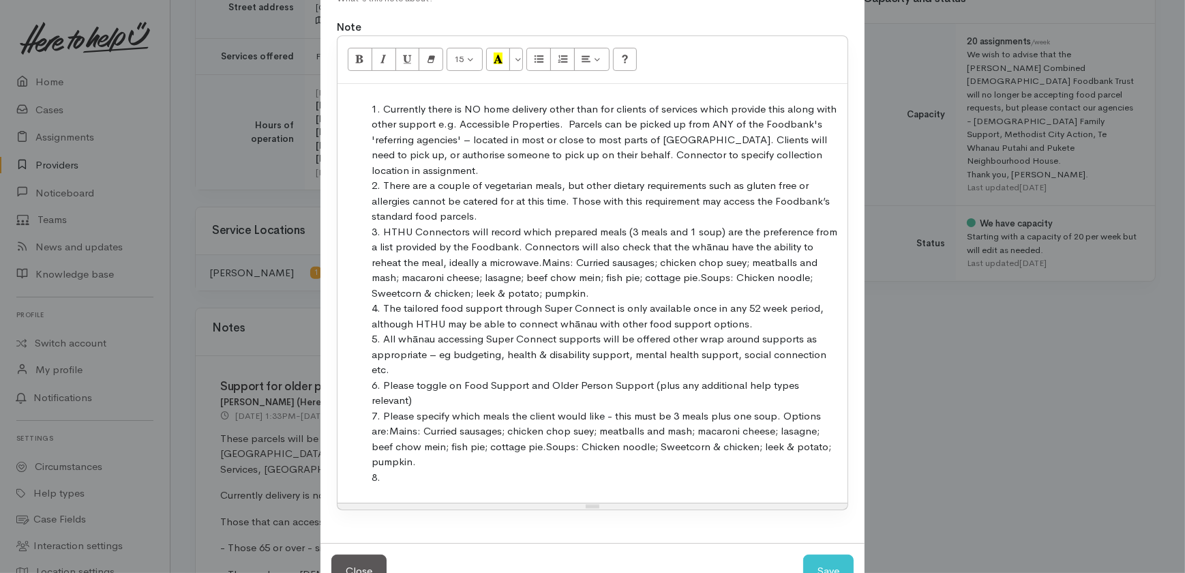
scroll to position [214, 0]
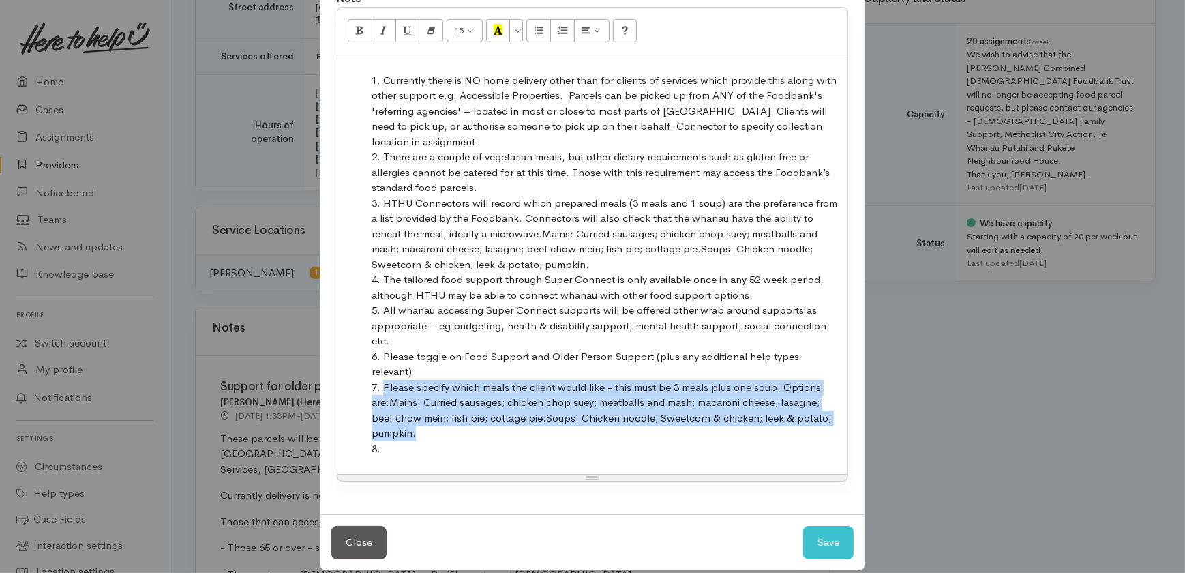
drag, startPoint x: 420, startPoint y: 416, endPoint x: 347, endPoint y: 377, distance: 83.0
click at [347, 377] on ol "Currently there is NO home delivery other than for clients of services which pr…" at bounding box center [592, 265] width 496 height 384
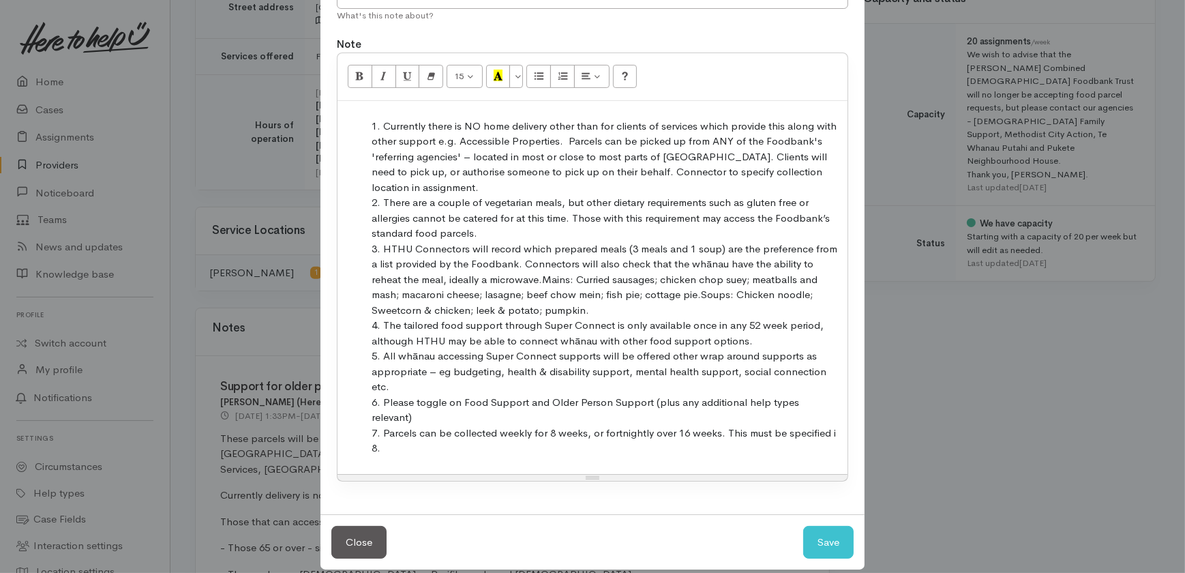
scroll to position [184, 0]
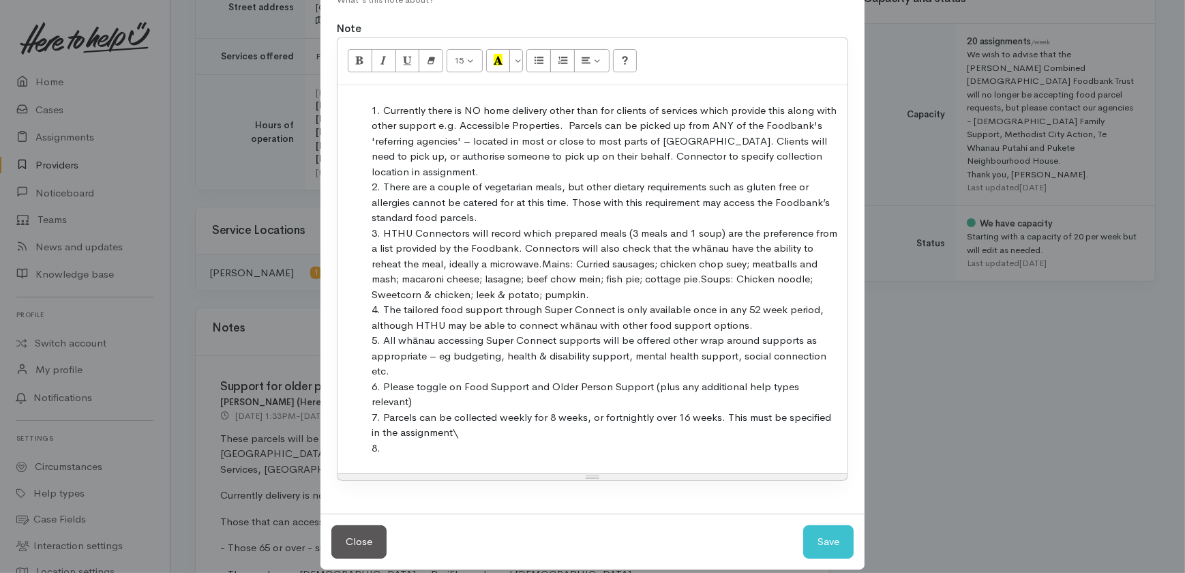
click at [465, 421] on li "Parcels can be collected weekly for 8 weeks, or fortnightly over 16 weeks. This…" at bounding box center [605, 425] width 469 height 31
click at [393, 370] on li "All whānau accessing Super Connect supports will be offered other wrap around s…" at bounding box center [605, 356] width 469 height 46
click at [406, 440] on li at bounding box center [605, 448] width 469 height 16
click at [661, 440] on li "Please ensure dedicated screening questions are used." at bounding box center [605, 448] width 469 height 16
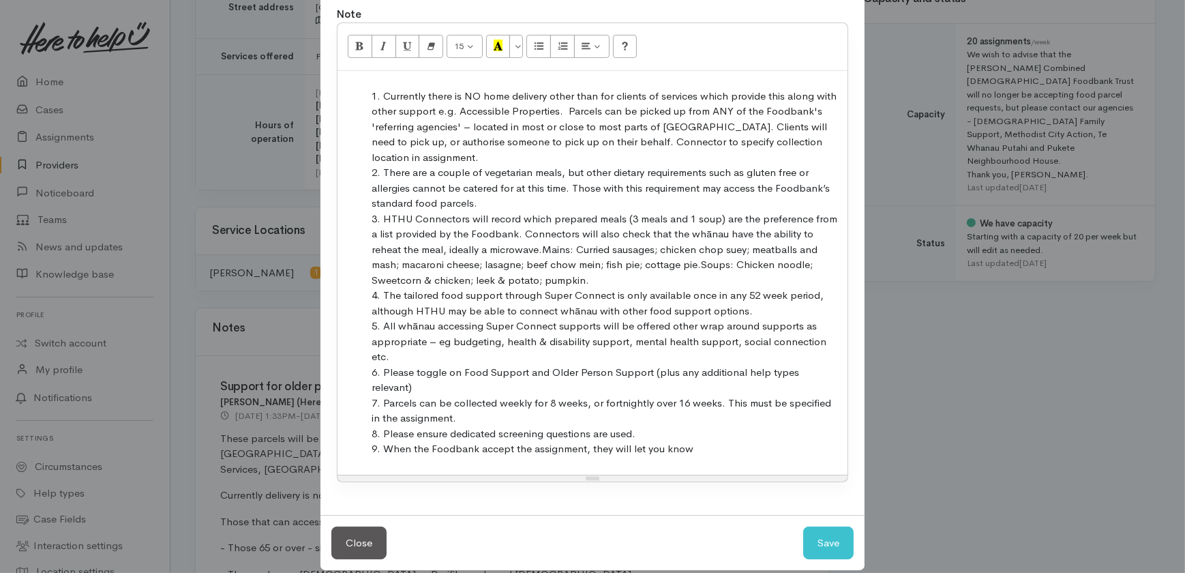
drag, startPoint x: 700, startPoint y: 429, endPoint x: 605, endPoint y: 434, distance: 95.5
click at [605, 441] on li "When the Foodbank accept the assignment, they will let you know" at bounding box center [605, 449] width 469 height 16
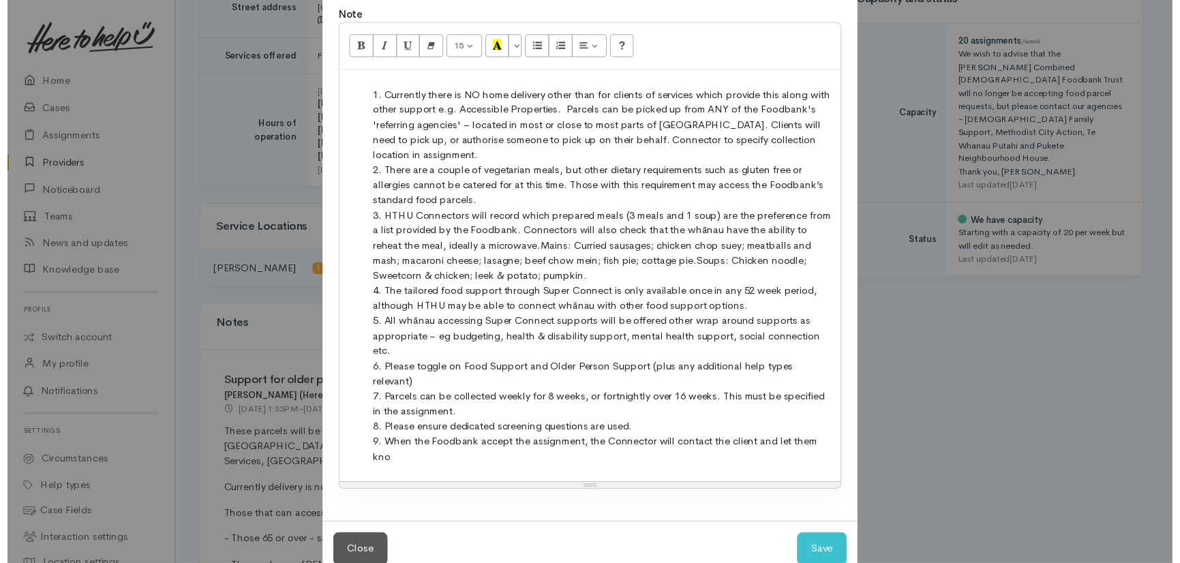
scroll to position [214, 0]
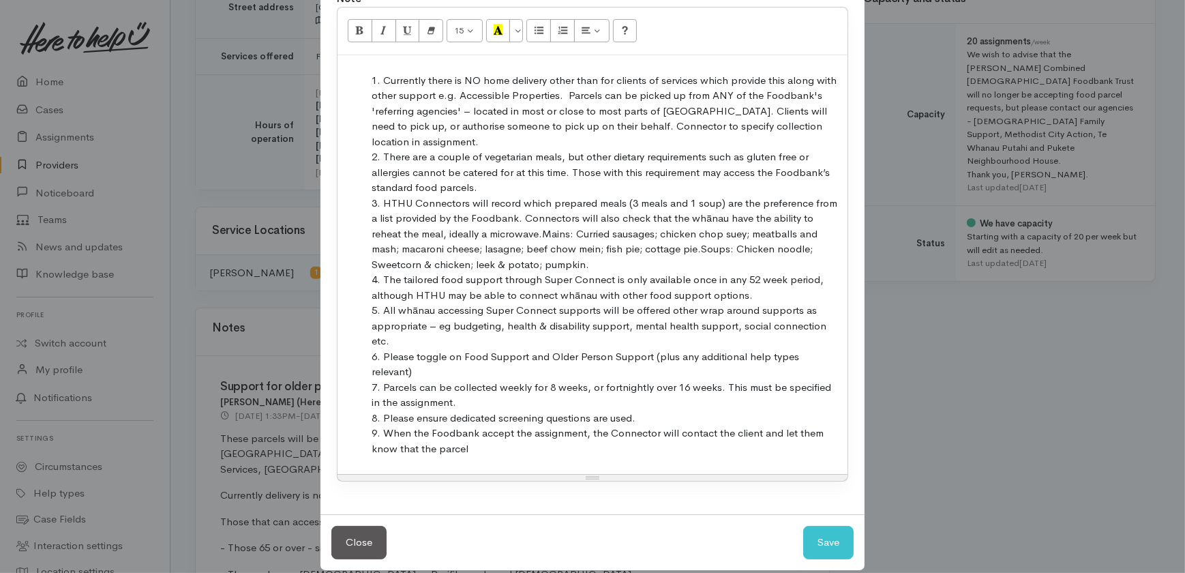
drag, startPoint x: 476, startPoint y: 436, endPoint x: 484, endPoint y: 433, distance: 8.0
click at [476, 436] on li "When the Foodbank accept the assignment, the Connector will contact the client …" at bounding box center [605, 440] width 469 height 31
click at [825, 526] on button "Save" at bounding box center [828, 542] width 50 height 33
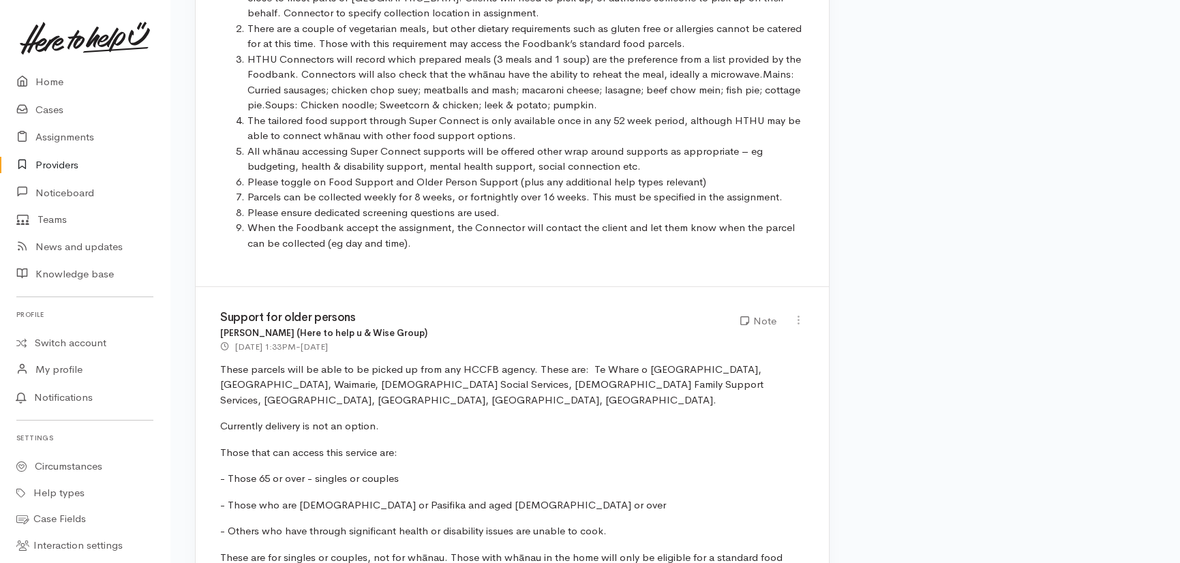
scroll to position [1053, 0]
